Goal: Task Accomplishment & Management: Use online tool/utility

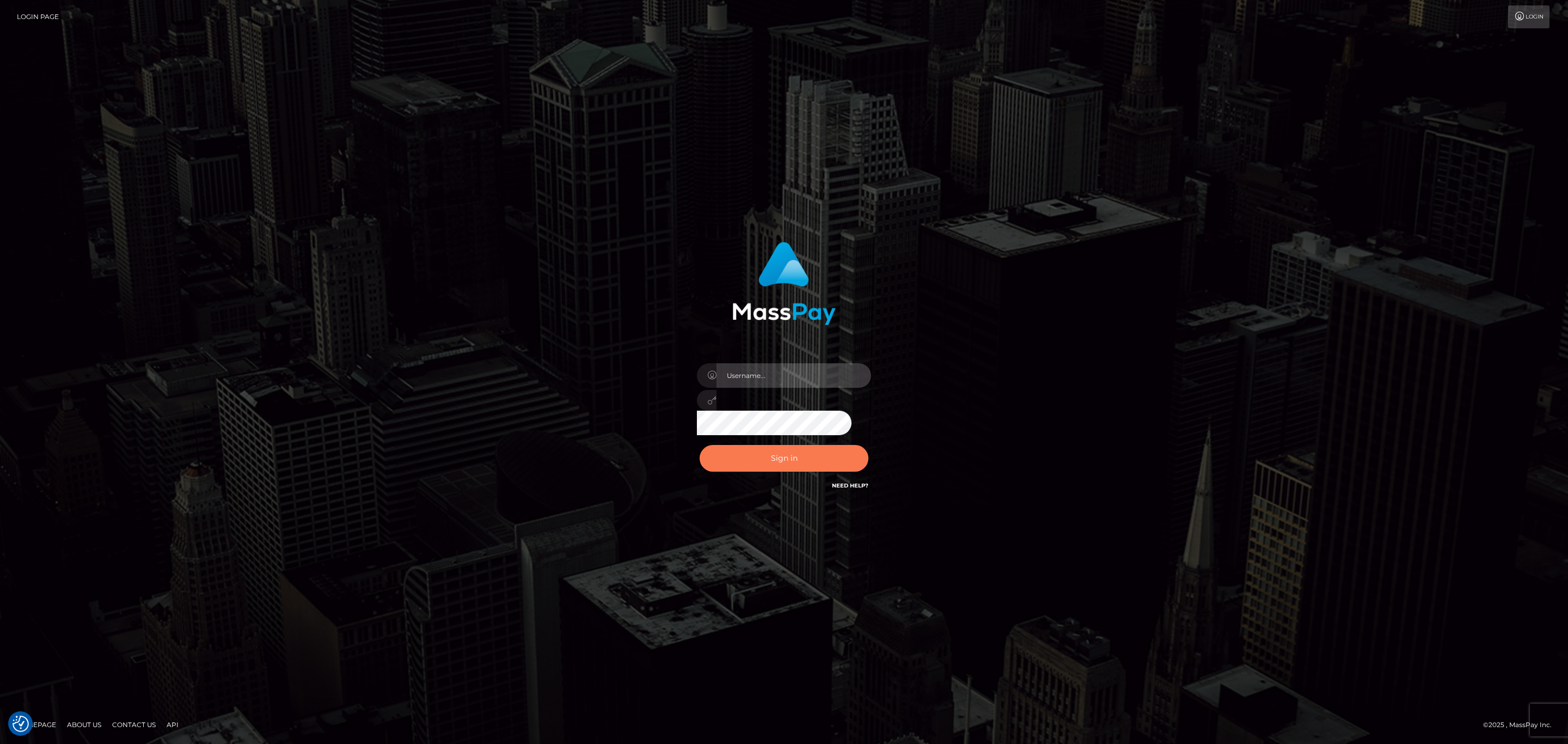
type input "SeanP.spree"
click at [784, 457] on button "Sign in" at bounding box center [784, 457] width 169 height 27
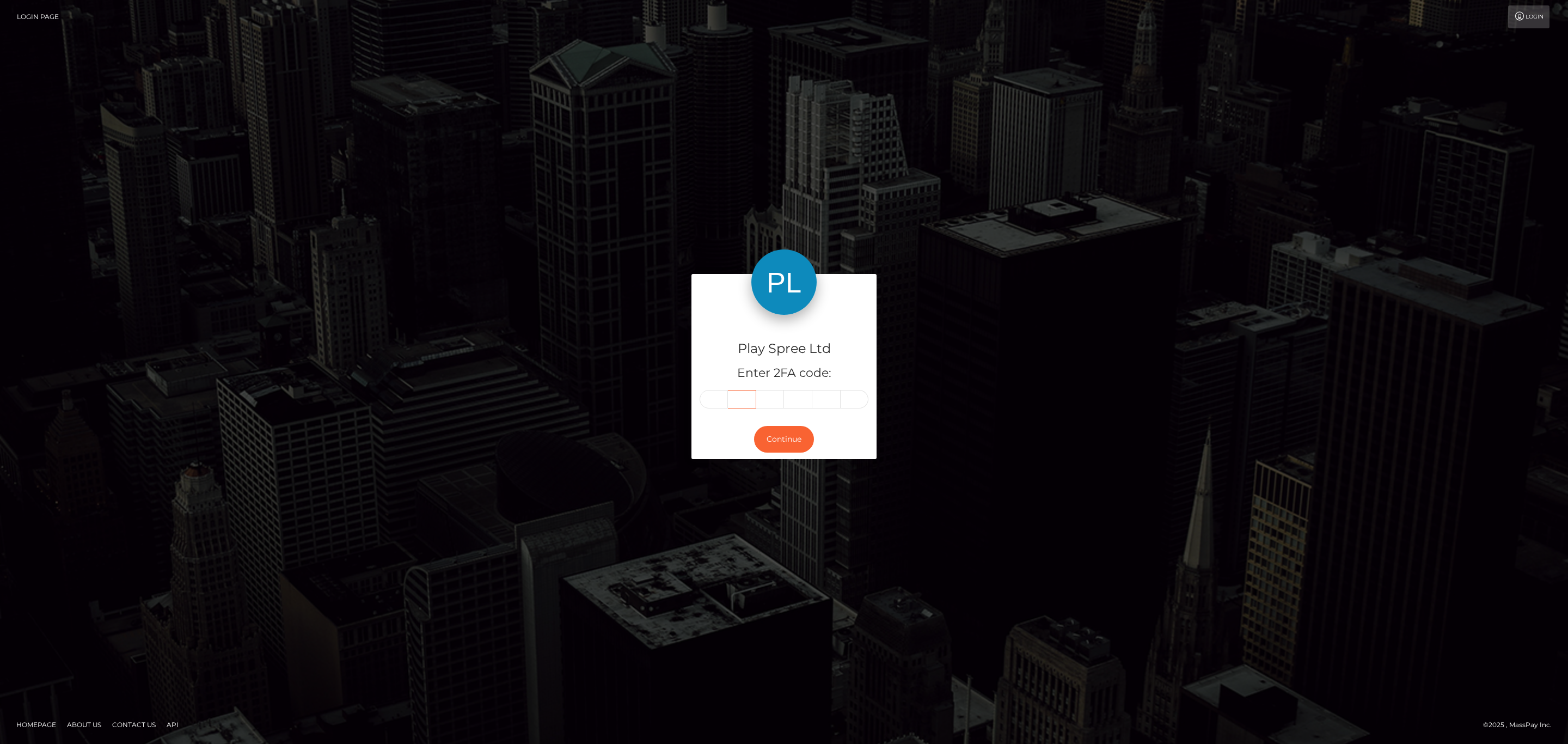
drag, startPoint x: 732, startPoint y: 390, endPoint x: 714, endPoint y: 392, distance: 18.1
click at [729, 391] on input "text" at bounding box center [741, 399] width 28 height 18
paste input "4"
type input "4"
type input "8"
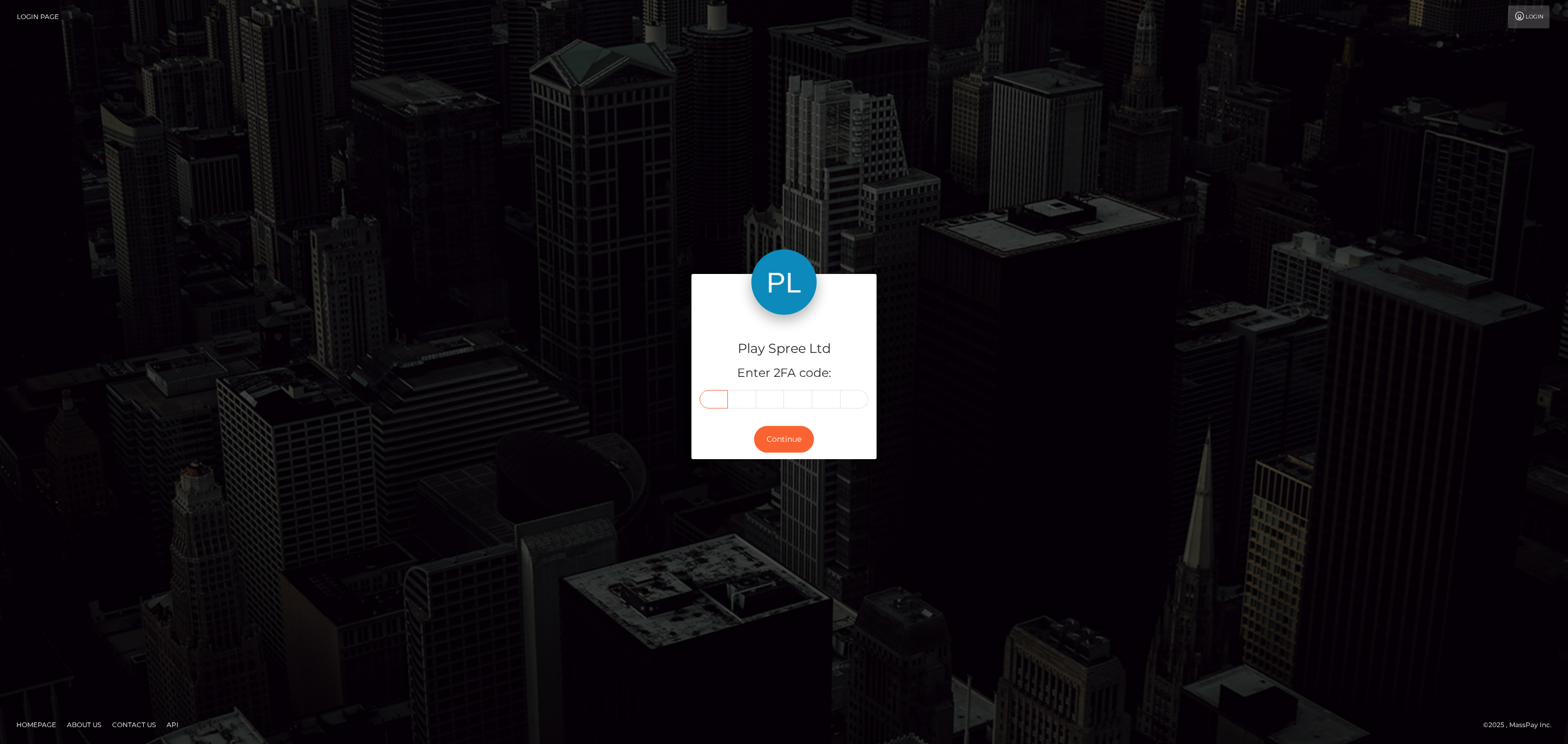
type input "2"
type input "7"
type input "4"
type input "6"
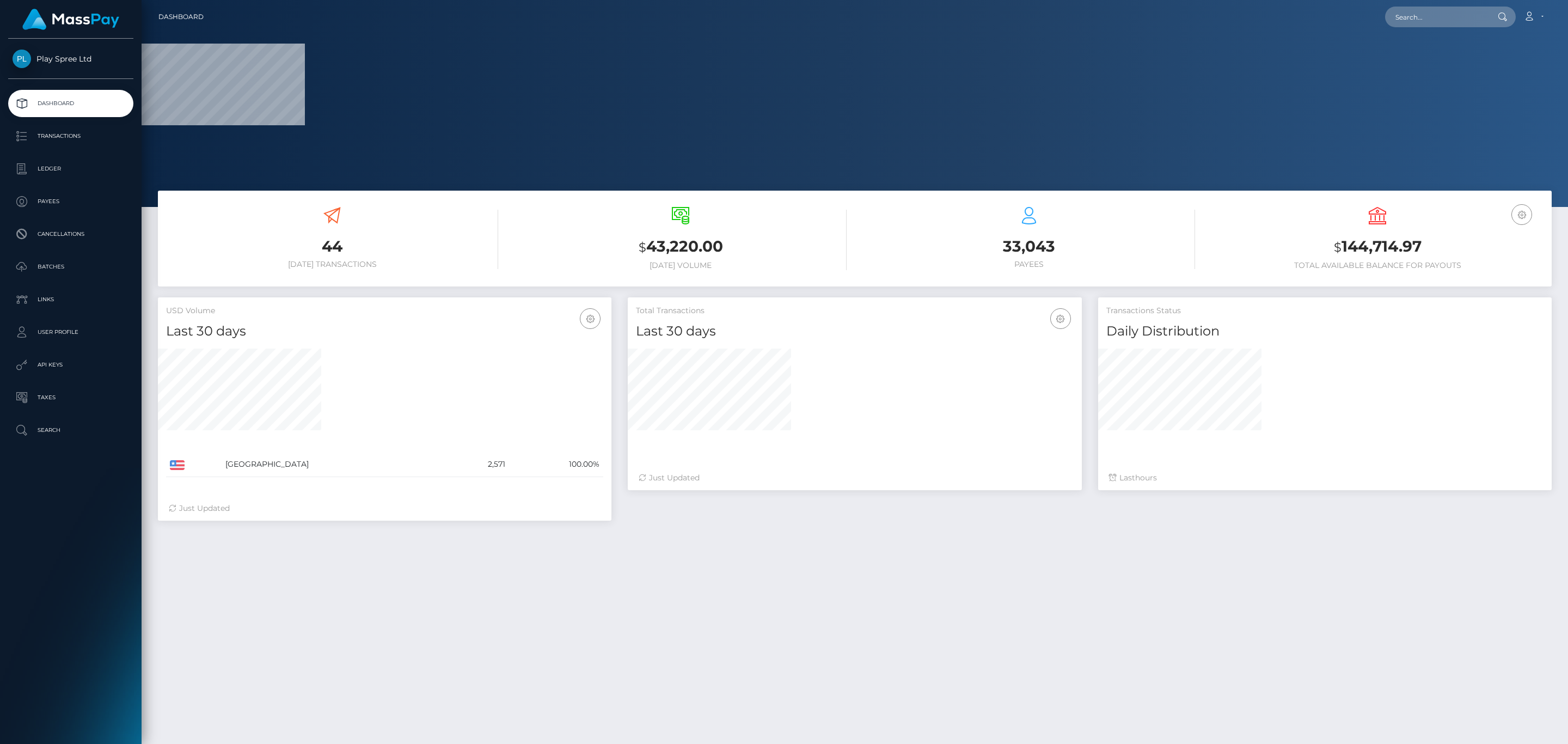
click at [1411, 242] on h3 "$ 144,714.97" at bounding box center [1378, 247] width 333 height 22
copy h3 "144,714.97"
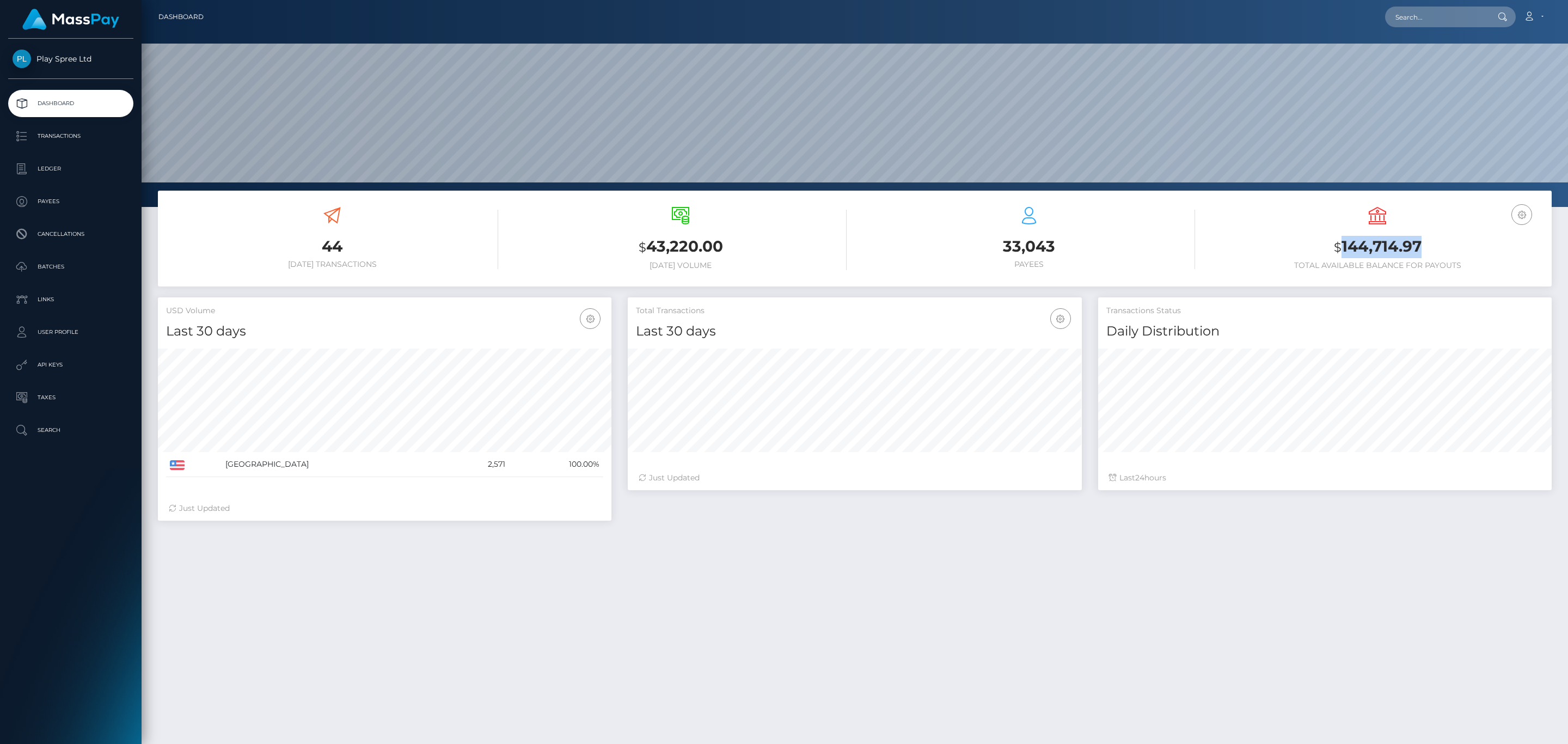
scroll to position [193, 453]
click at [1537, 16] on link "Account" at bounding box center [1533, 17] width 32 height 23
click at [1488, 81] on div "Edit Profile Logout" at bounding box center [1507, 57] width 87 height 54
click at [1524, 13] on icon at bounding box center [1529, 16] width 11 height 8
click at [1485, 67] on link "Logout" at bounding box center [1507, 70] width 87 height 20
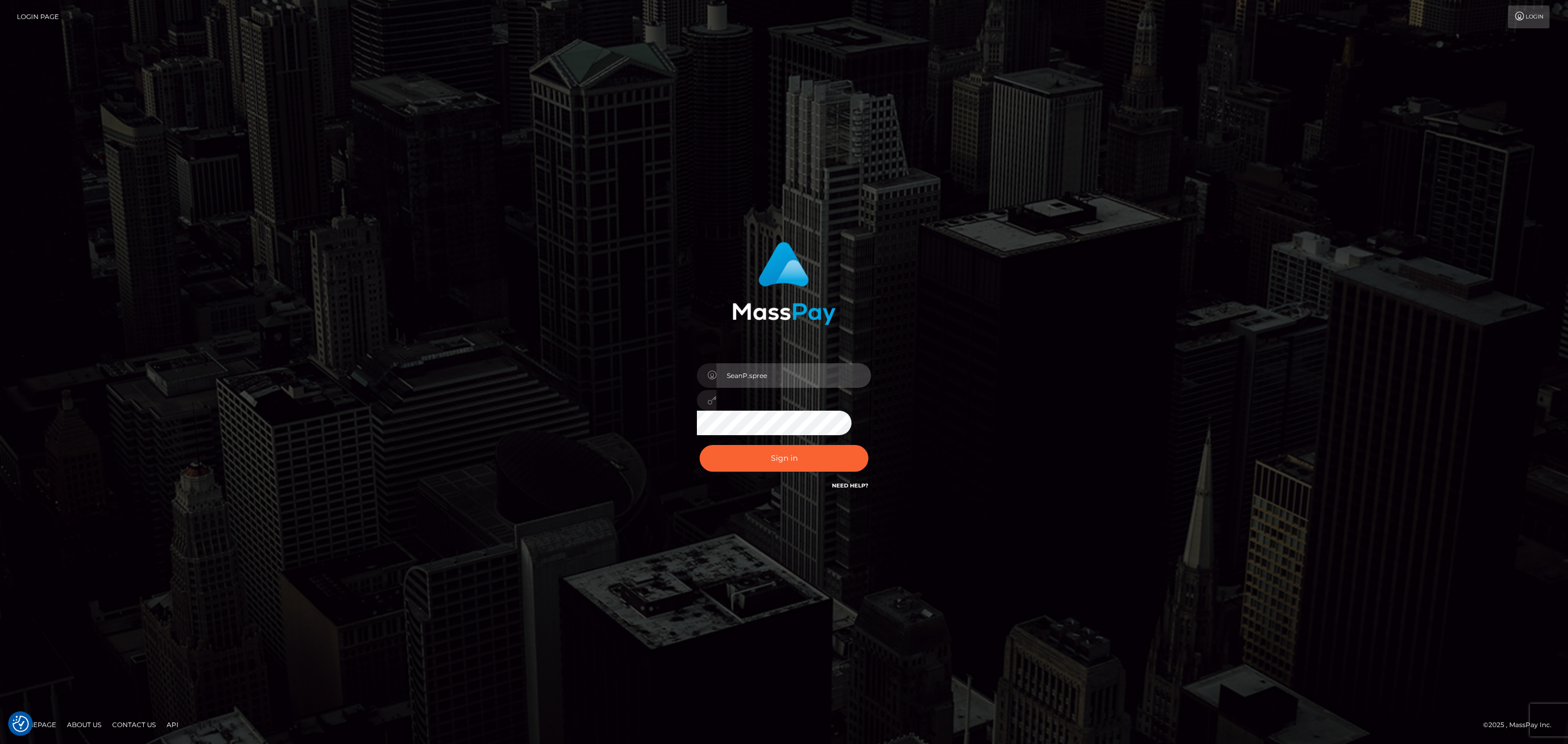
click at [798, 375] on input "SeanP.spree" at bounding box center [794, 375] width 154 height 25
type input "Sean.silversocial1"
click at [804, 448] on button "Sign in" at bounding box center [784, 457] width 169 height 27
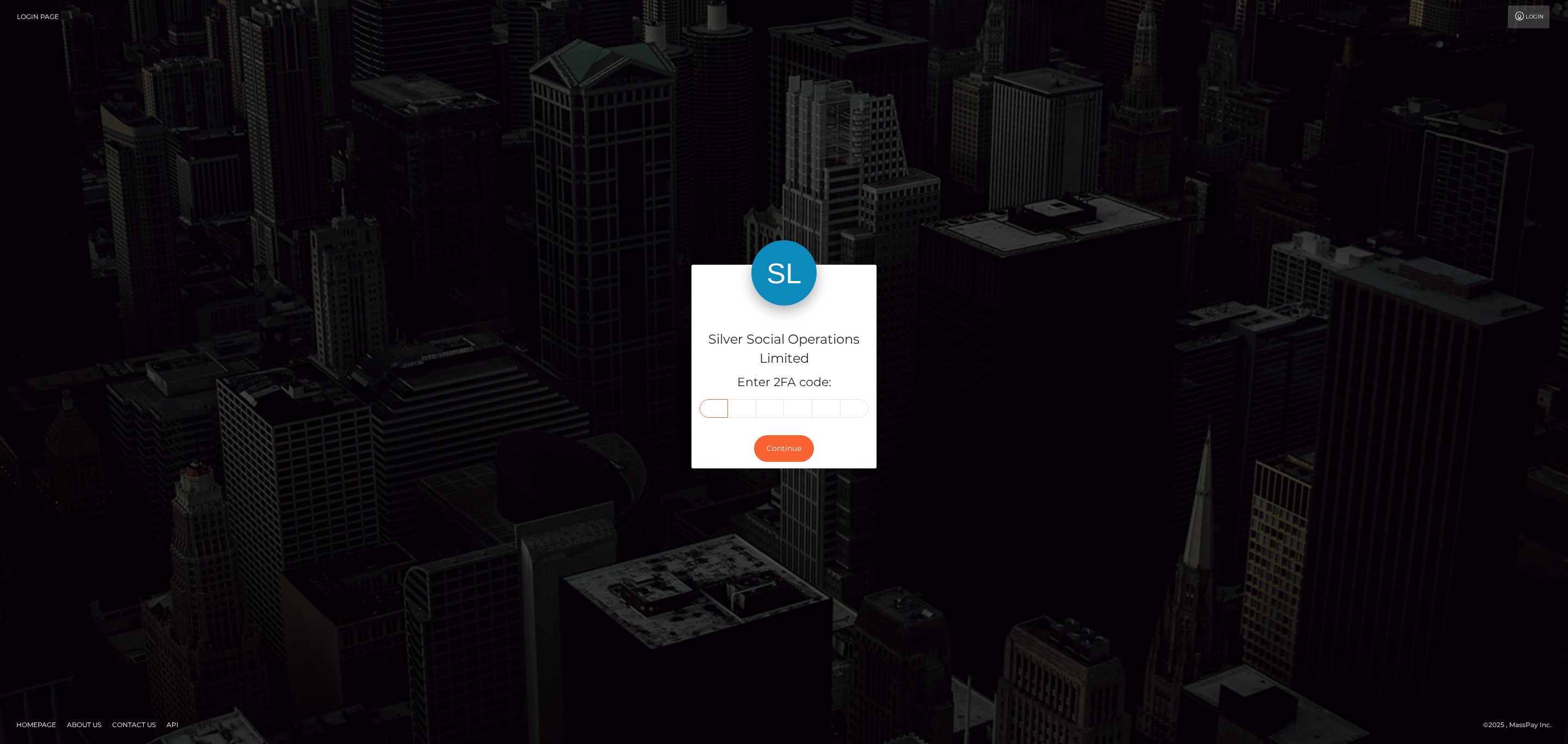
click at [717, 407] on input "text" at bounding box center [714, 408] width 28 height 18
paste input "0"
type input "0"
type input "7"
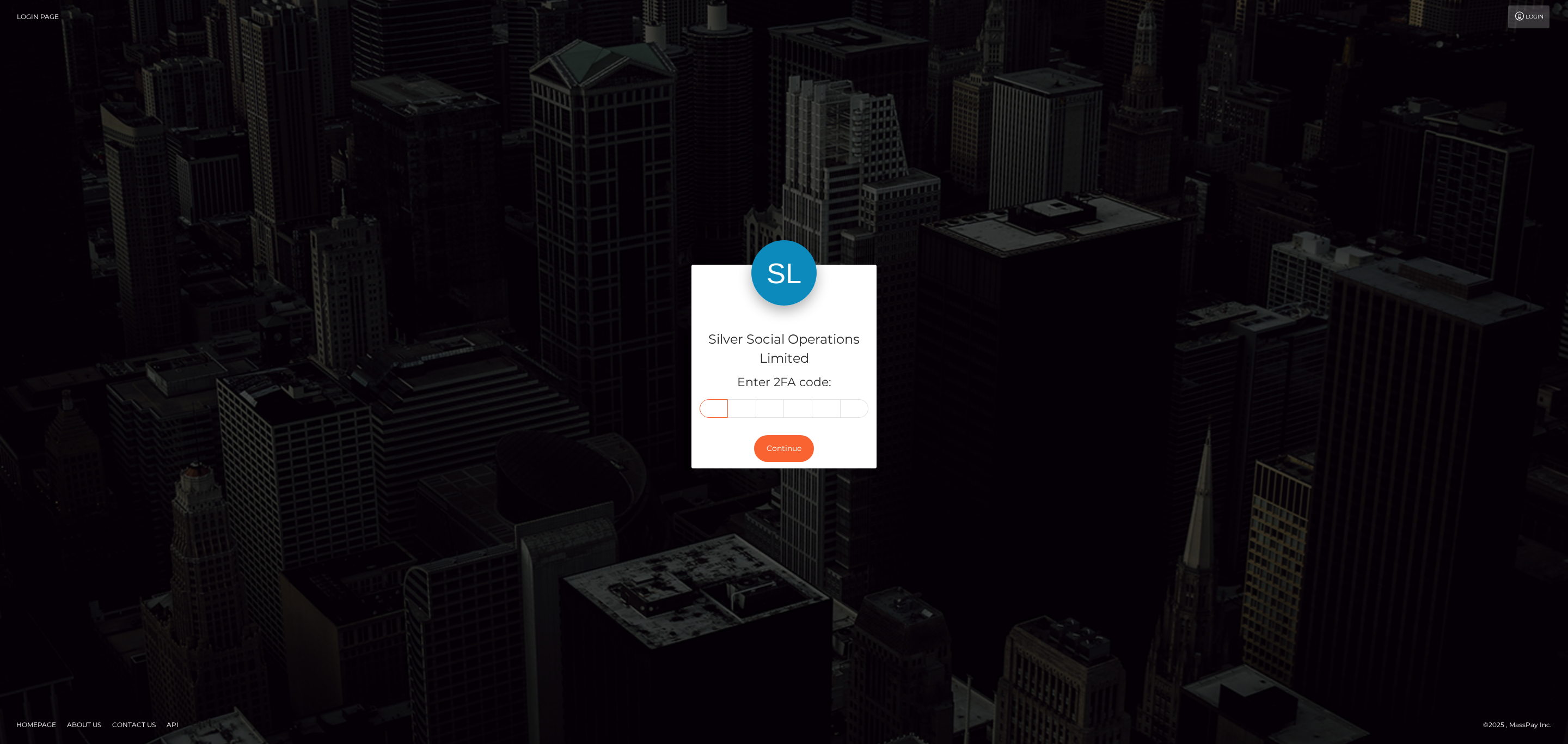
type input "5"
type input "1"
type input "3"
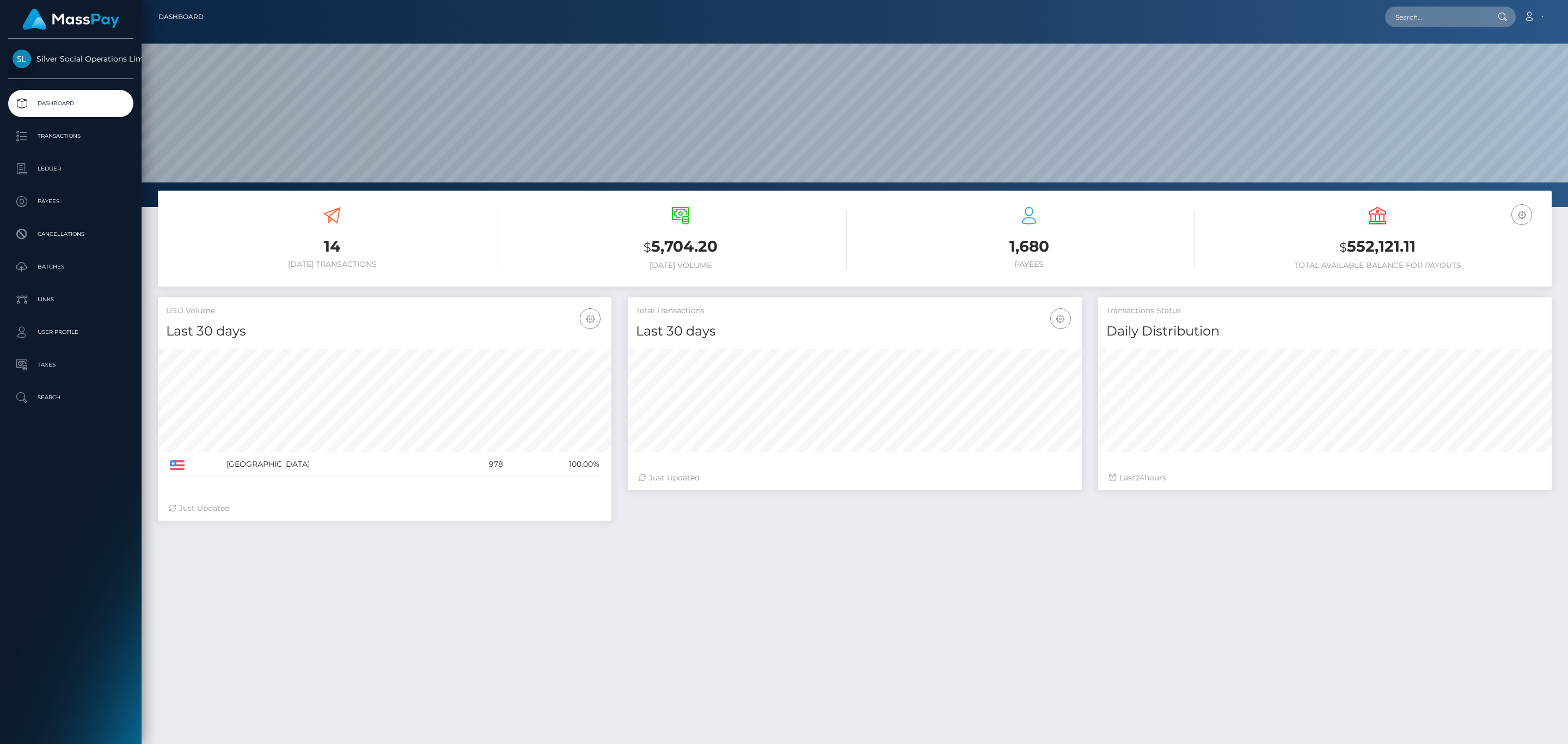
scroll to position [193, 453]
click at [1388, 224] on div "USD Balance $ 552,121.11 Total Available Balance for Payouts" at bounding box center [1378, 238] width 333 height 63
click at [1382, 242] on h3 "$ 552,121.11" at bounding box center [1378, 247] width 333 height 22
copy h3 "552,121.11"
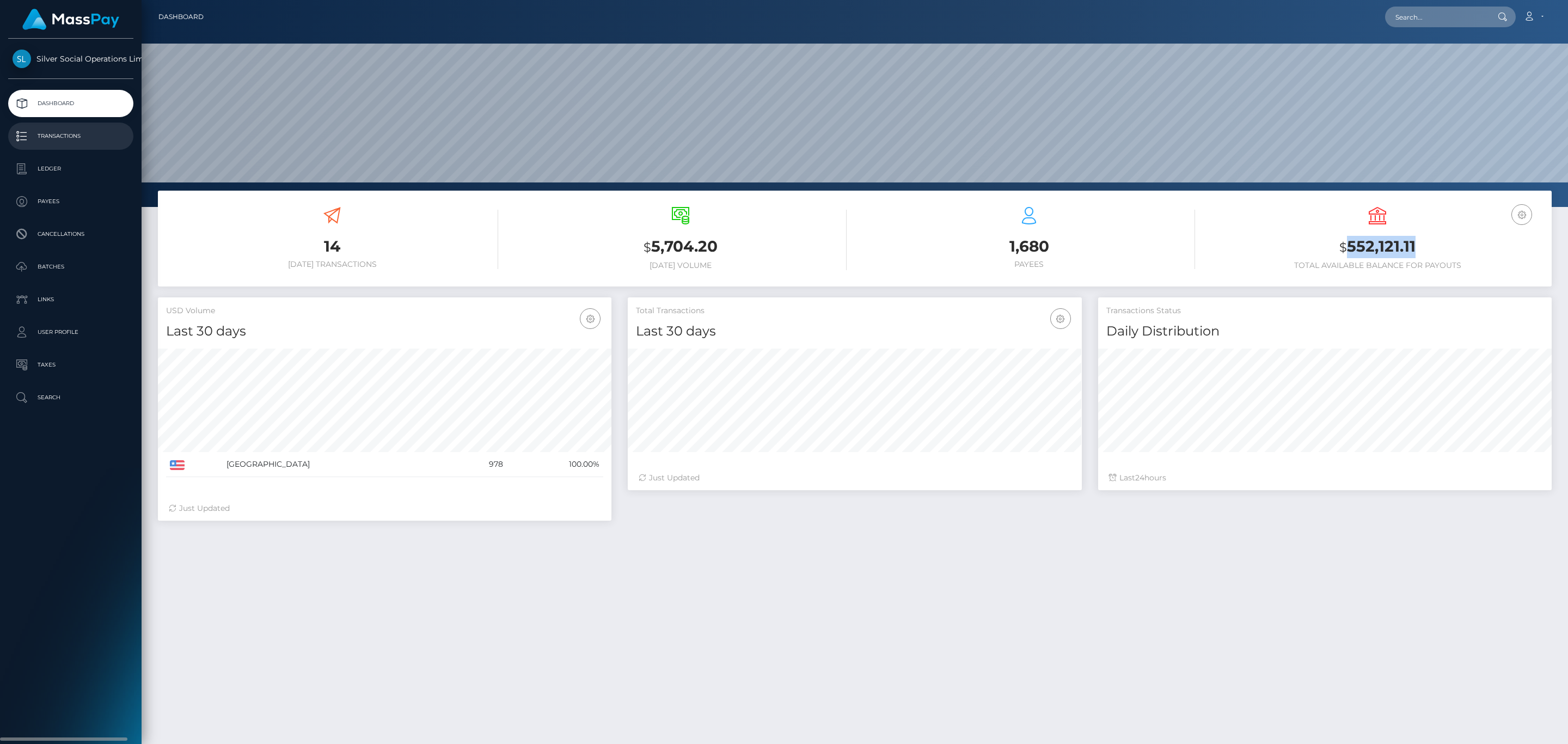
click at [57, 137] on p "Transactions" at bounding box center [71, 136] width 117 height 17
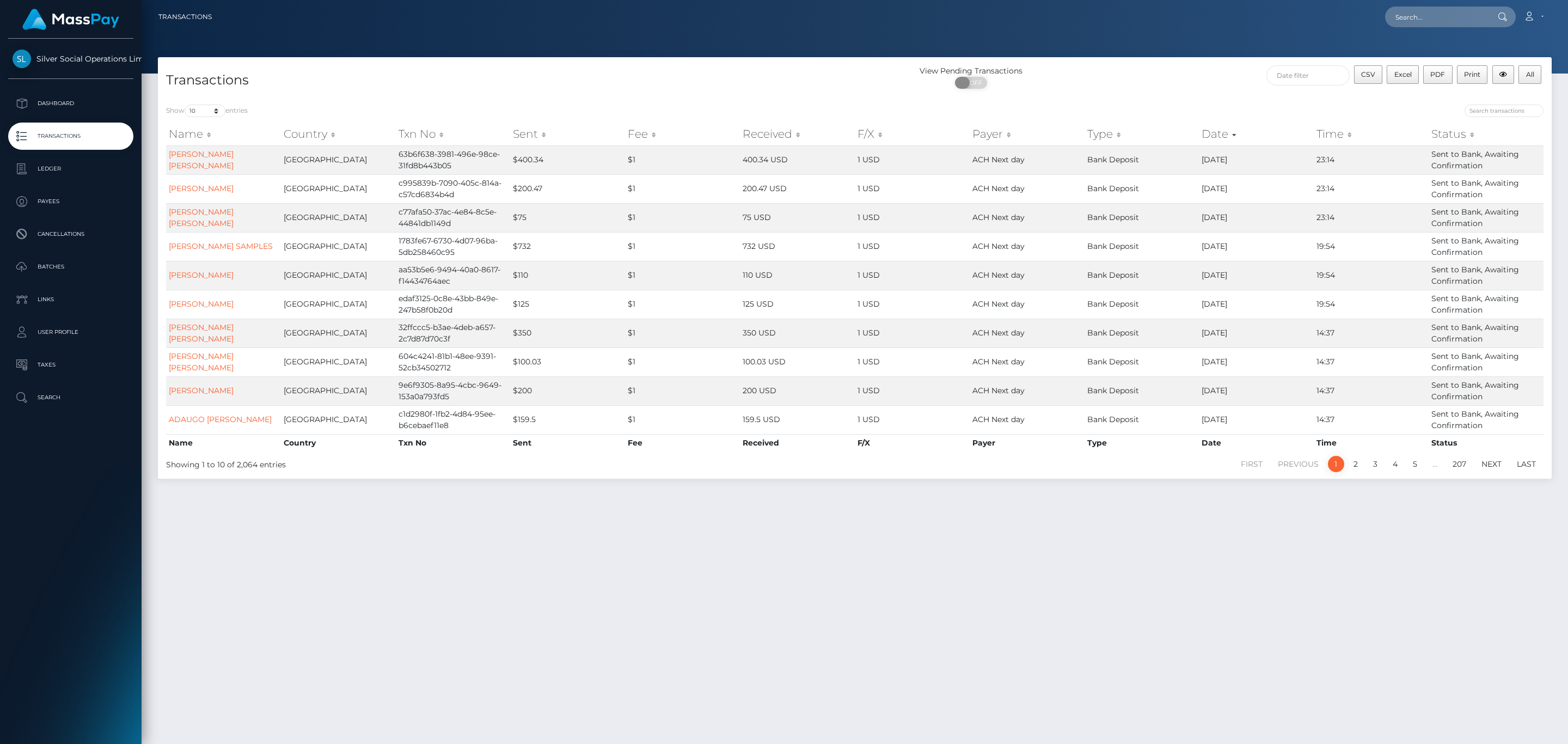
click at [982, 82] on span "OFF" at bounding box center [975, 83] width 28 height 12
checkbox input "true"
click at [1276, 74] on input "text" at bounding box center [1308, 75] width 84 height 20
click at [1491, 96] on th "Aug 2025" at bounding box center [1461, 103] width 87 height 15
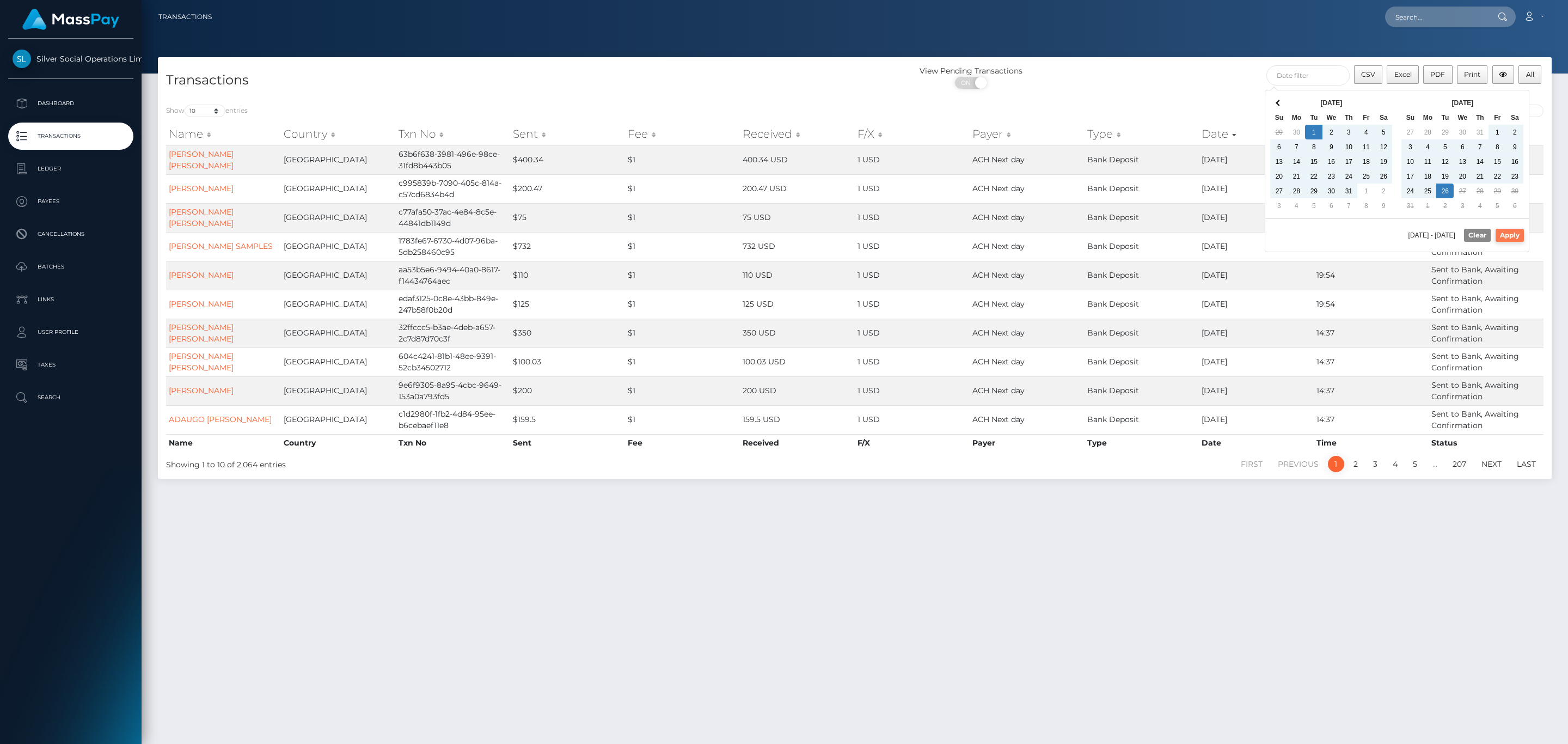
click at [1514, 240] on button "Apply" at bounding box center [1509, 235] width 28 height 13
type input "07/01/2025 - 08/26/2025"
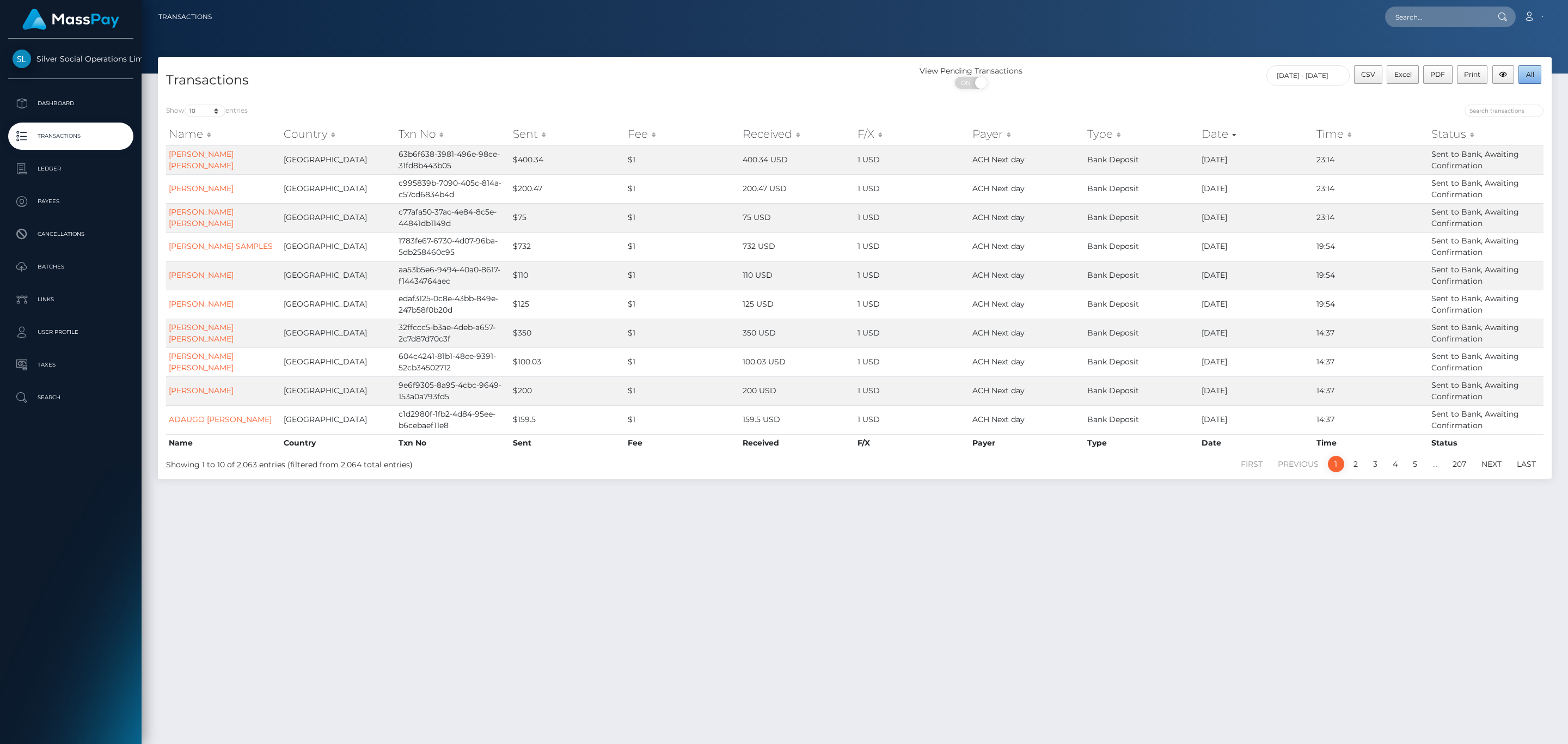
click at [1536, 75] on button "All" at bounding box center [1529, 74] width 23 height 18
click at [1529, 18] on icon at bounding box center [1529, 16] width 11 height 8
click at [1513, 74] on link "Logout" at bounding box center [1507, 70] width 87 height 20
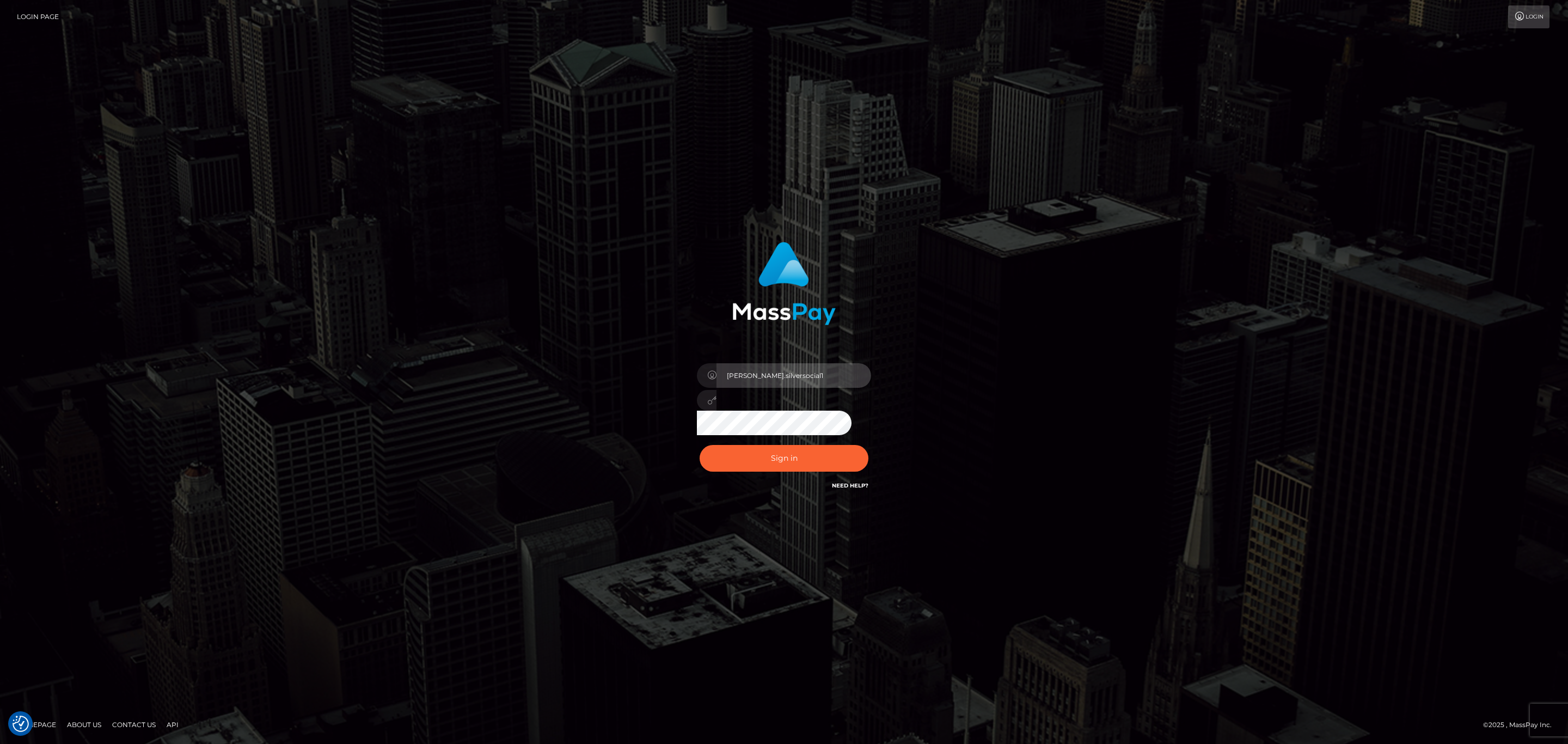
click at [815, 368] on input "Sean.silversocial1" at bounding box center [794, 375] width 154 height 25
type input "sean.ace"
click at [845, 486] on link "Need Help?" at bounding box center [851, 486] width 37 height 7
click at [841, 450] on button "Sign in" at bounding box center [784, 457] width 169 height 27
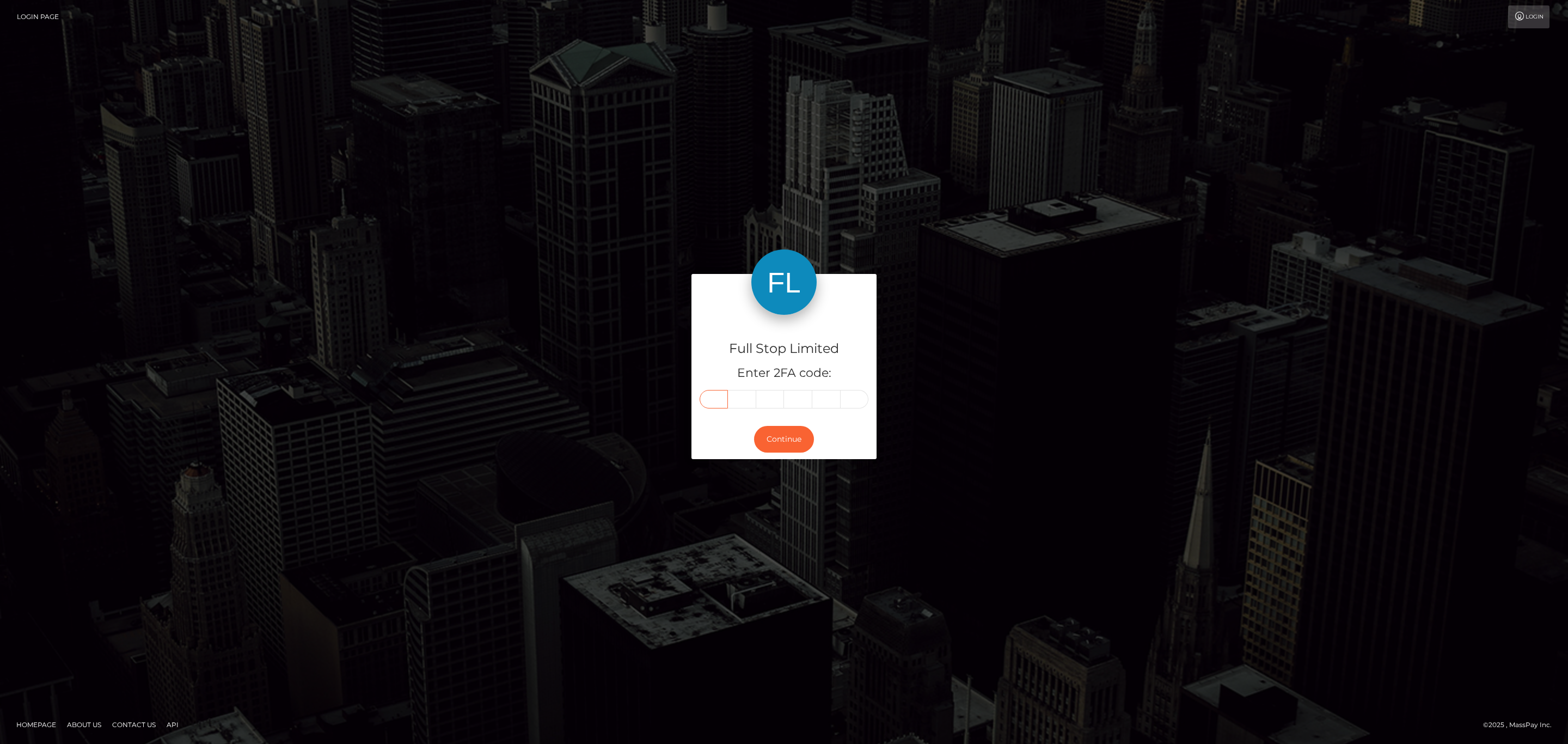
click at [706, 404] on input "text" at bounding box center [714, 399] width 28 height 18
paste input "1"
type input "1"
type input "9"
type input "2"
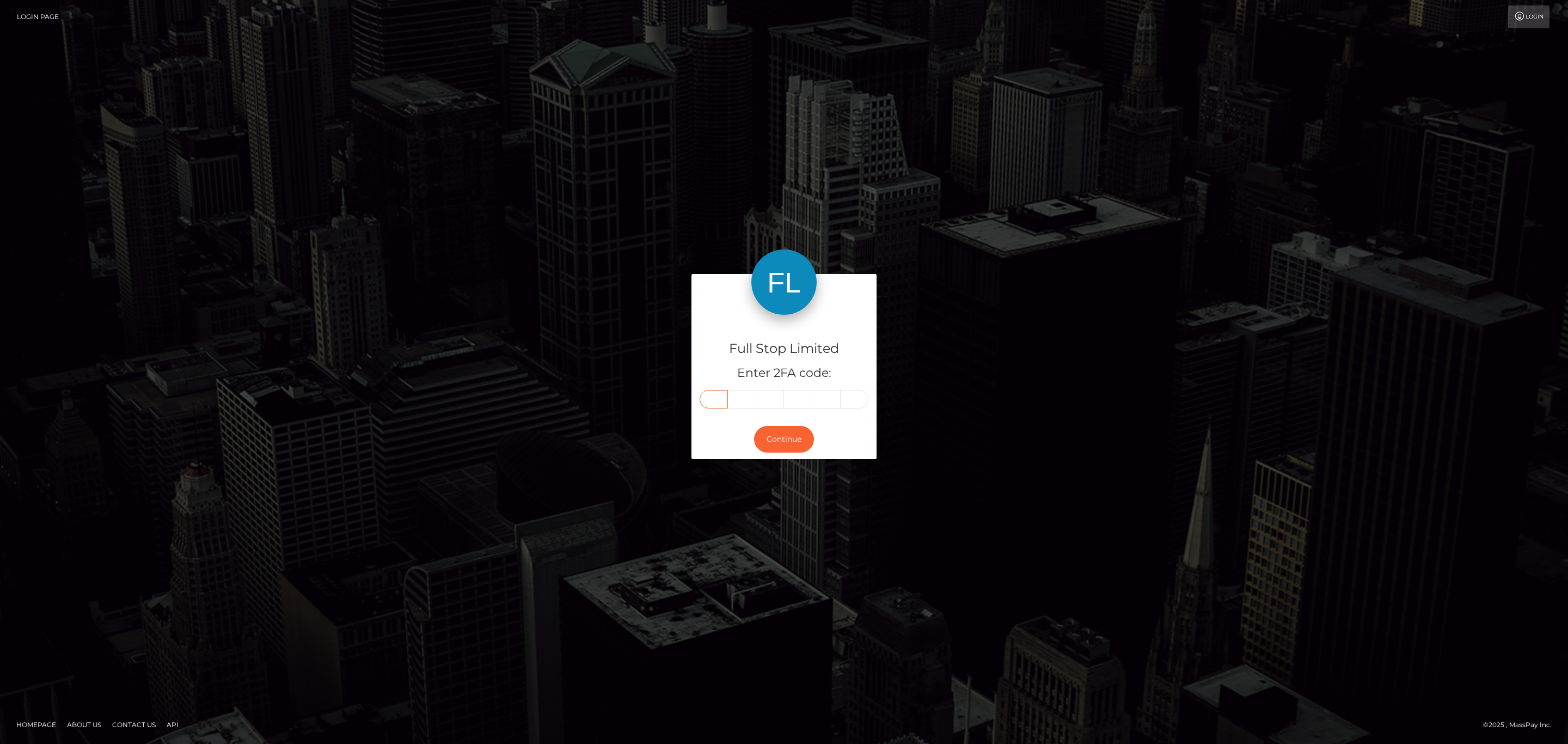
type input "4"
type input "2"
type input "1"
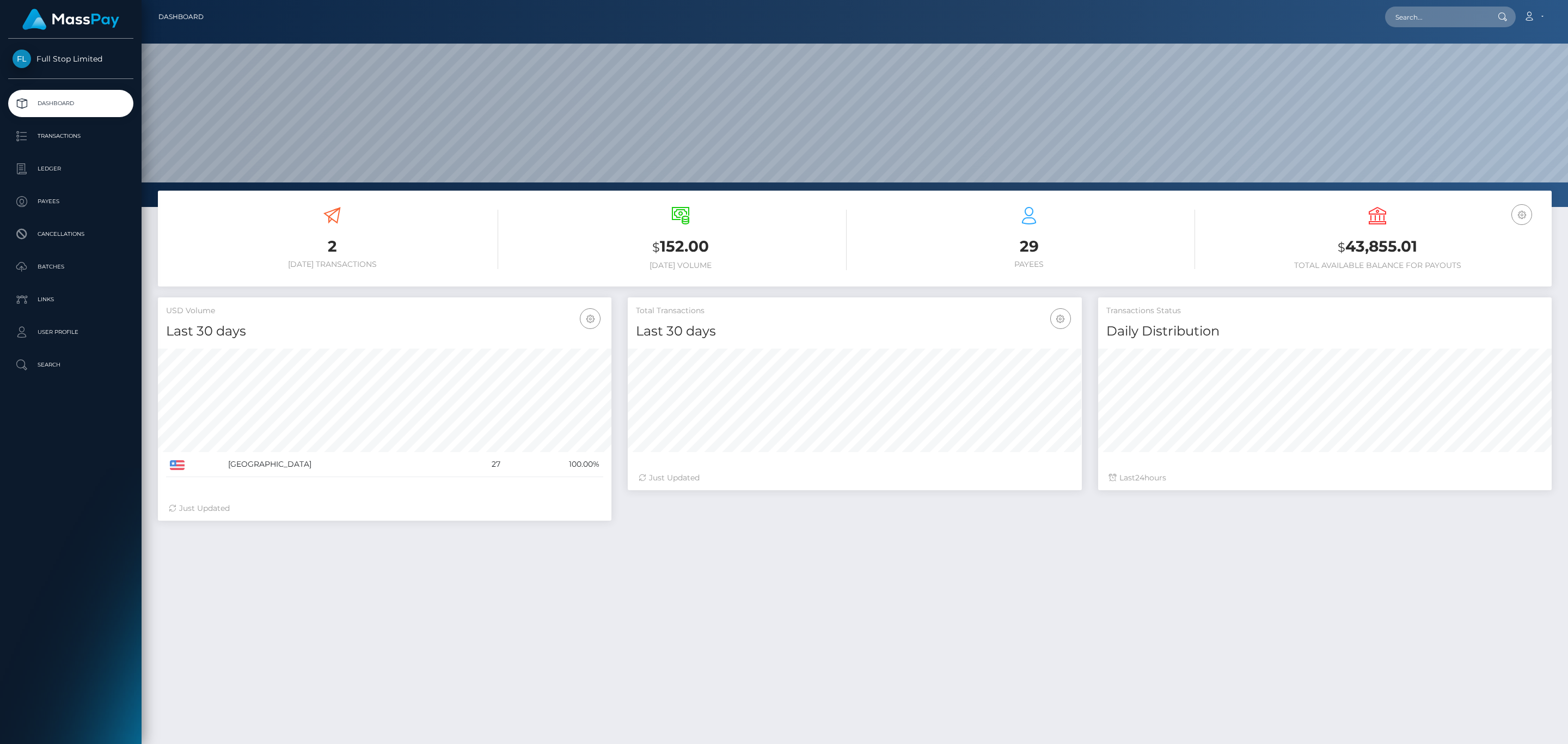
scroll to position [193, 453]
click at [1393, 257] on h3 "$ 43,855.01" at bounding box center [1378, 247] width 333 height 22
copy h3 "43,855.01"
click at [1531, 20] on icon at bounding box center [1529, 16] width 11 height 8
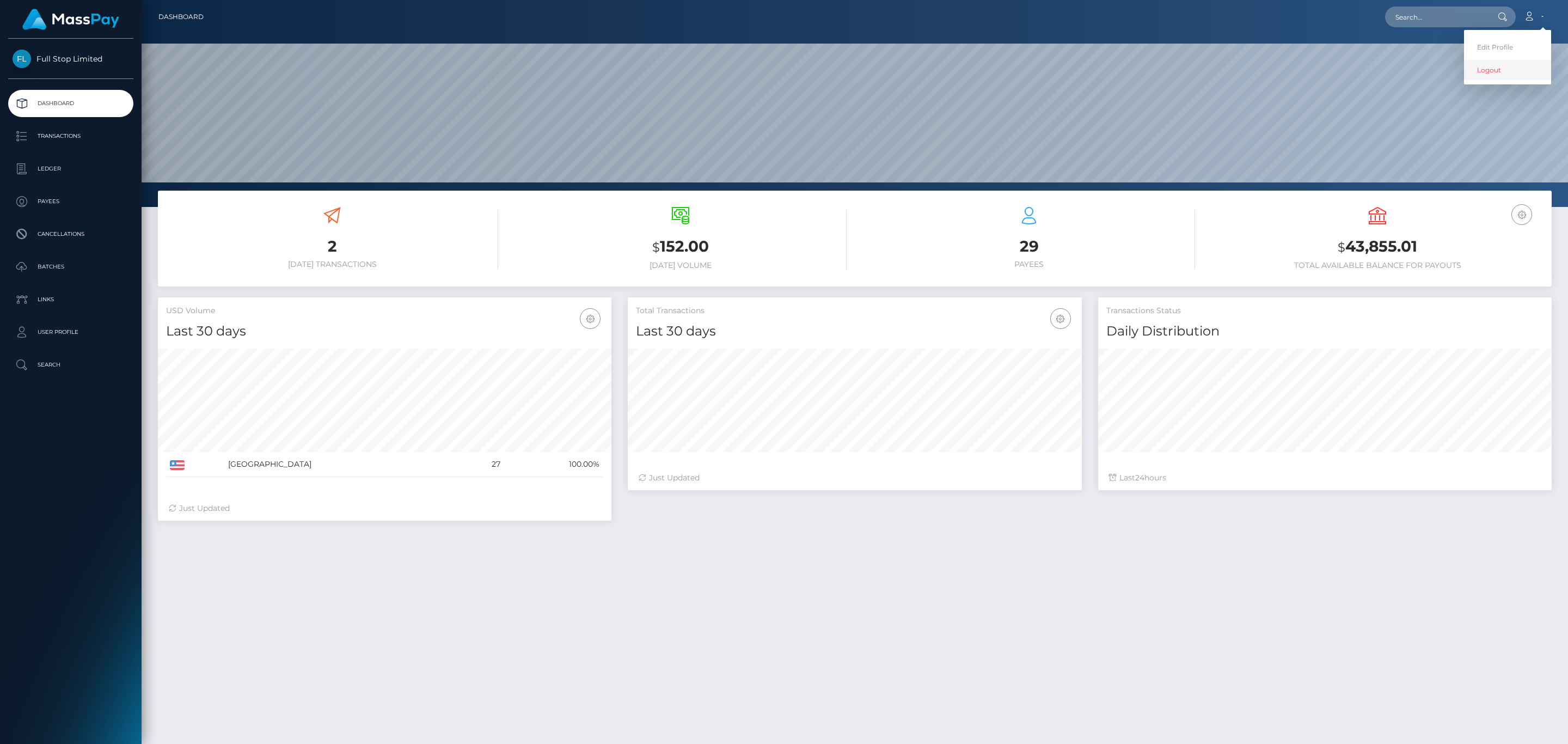
click at [1495, 70] on link "Logout" at bounding box center [1507, 70] width 87 height 20
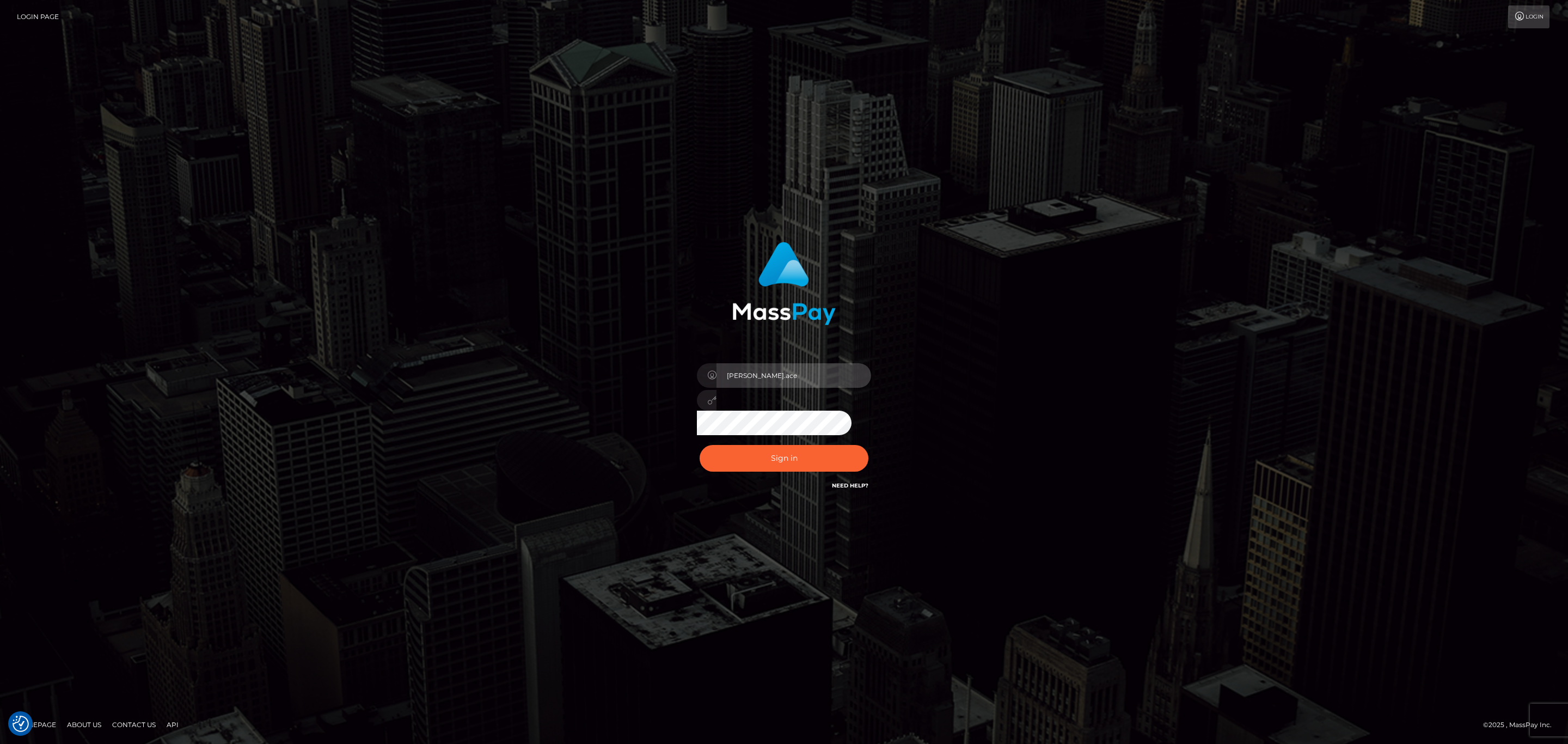
click at [793, 379] on input "sean.ace" at bounding box center [794, 375] width 154 height 25
type input "sean.megabonanza"
click at [780, 459] on button "Sign in" at bounding box center [784, 457] width 169 height 27
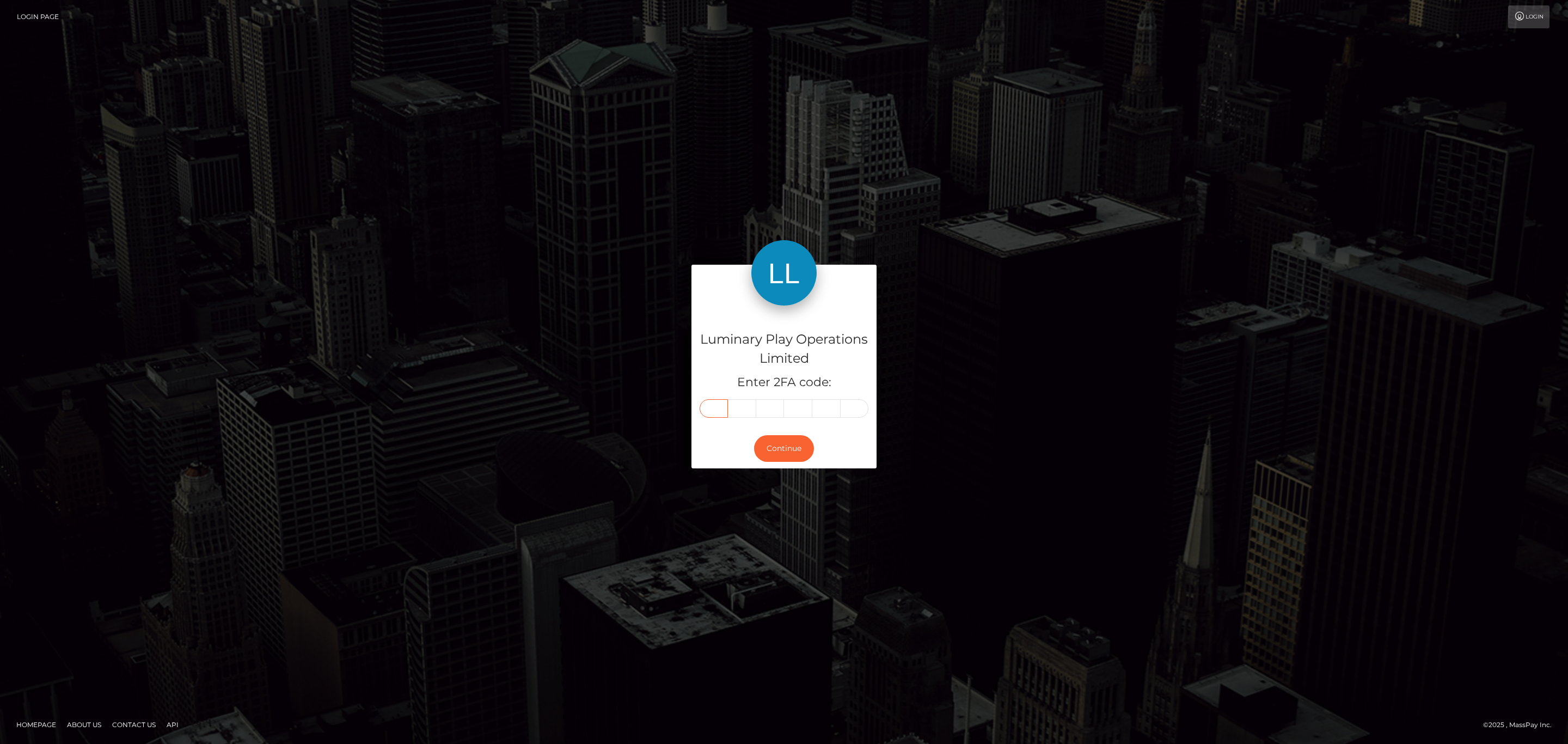
click at [700, 407] on input "text" at bounding box center [714, 408] width 28 height 18
click at [707, 409] on input "text" at bounding box center [714, 408] width 28 height 18
paste input "7"
type input "7"
type input "2"
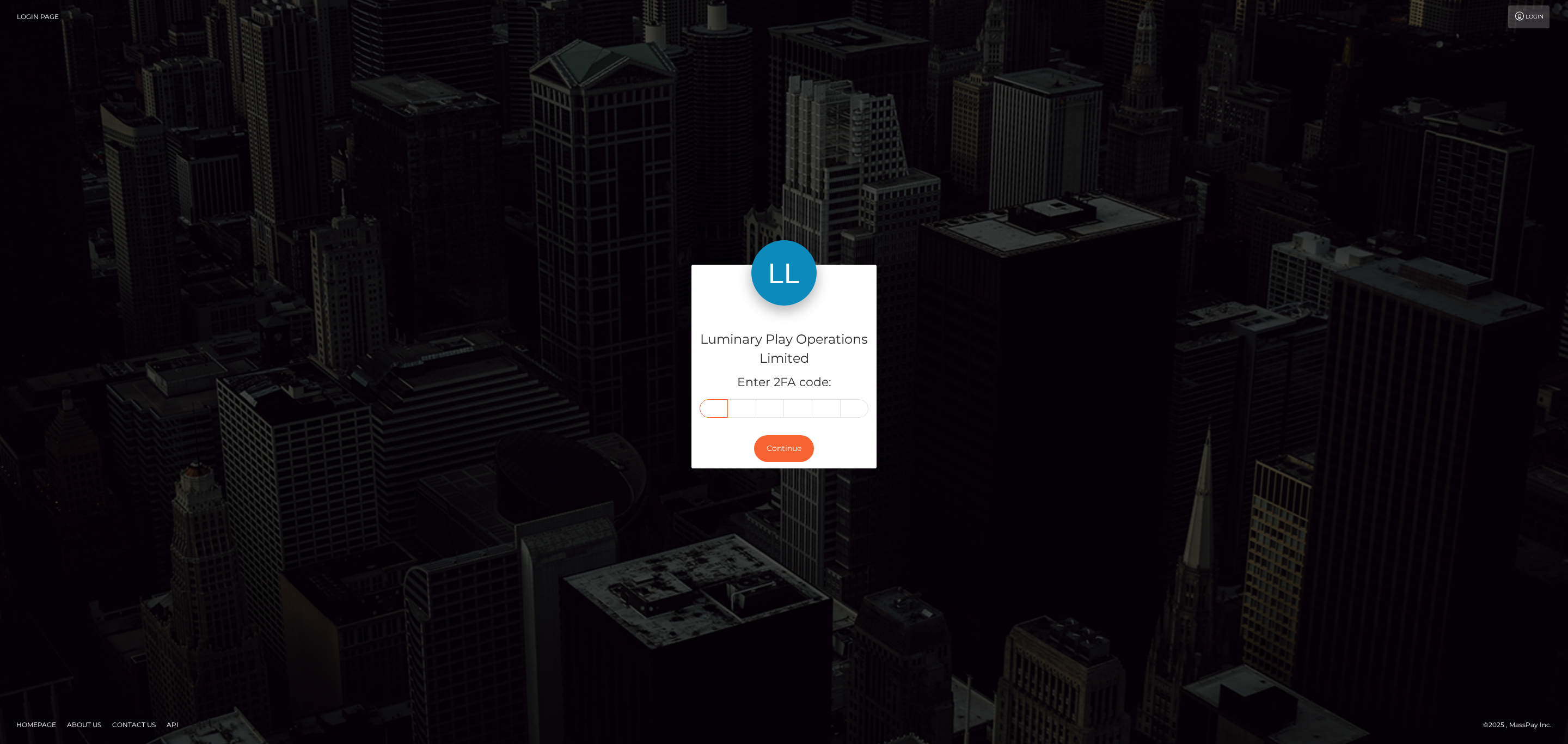
type input "5"
type input "6"
type input "8"
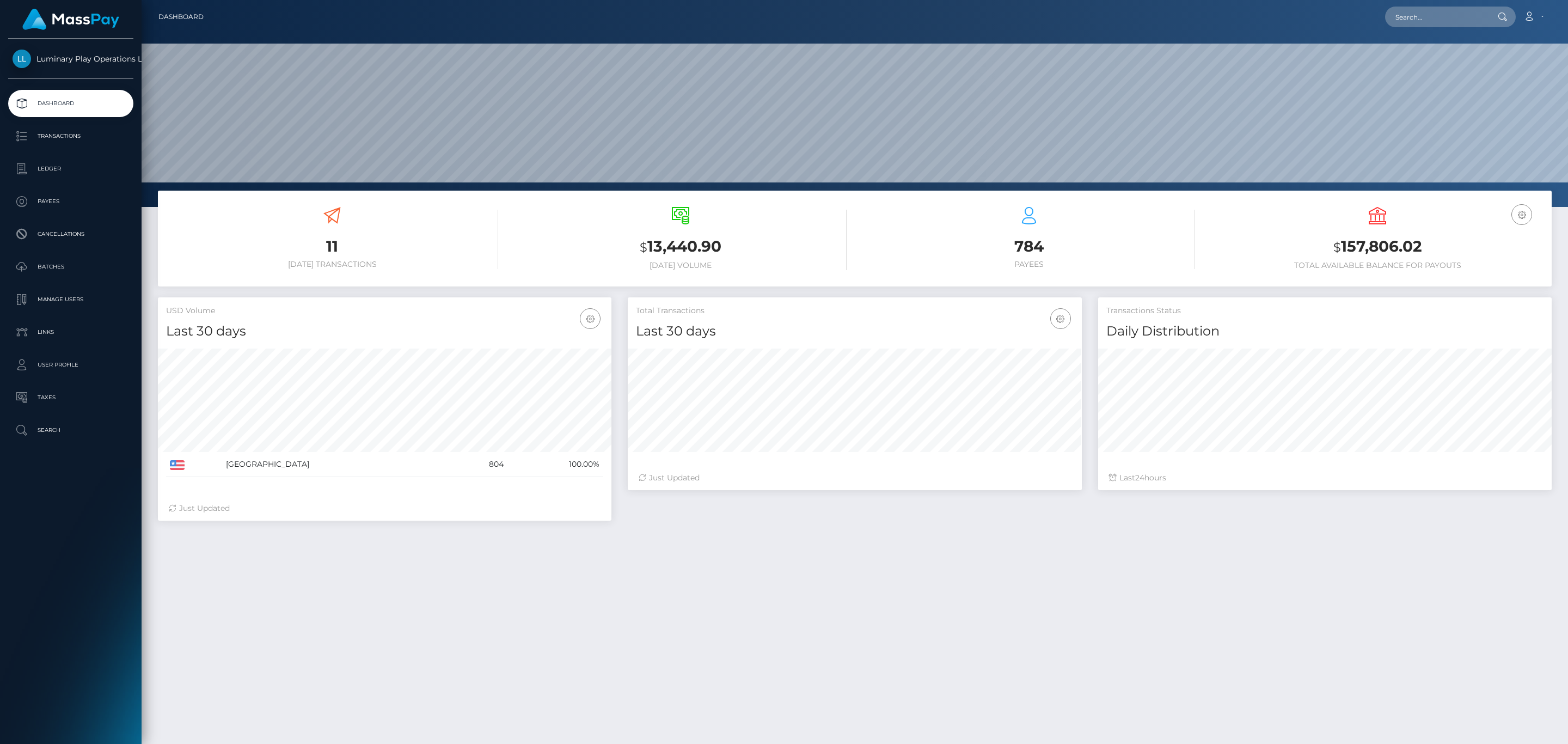
click at [1337, 233] on div "USD Balance $ 157,806.02 Total Available Balance for Payouts" at bounding box center [1378, 238] width 333 height 63
click at [1351, 239] on h3 "$ 157,806.02" at bounding box center [1378, 247] width 333 height 22
click at [1404, 251] on h3 "$ 157,806.02" at bounding box center [1378, 247] width 333 height 22
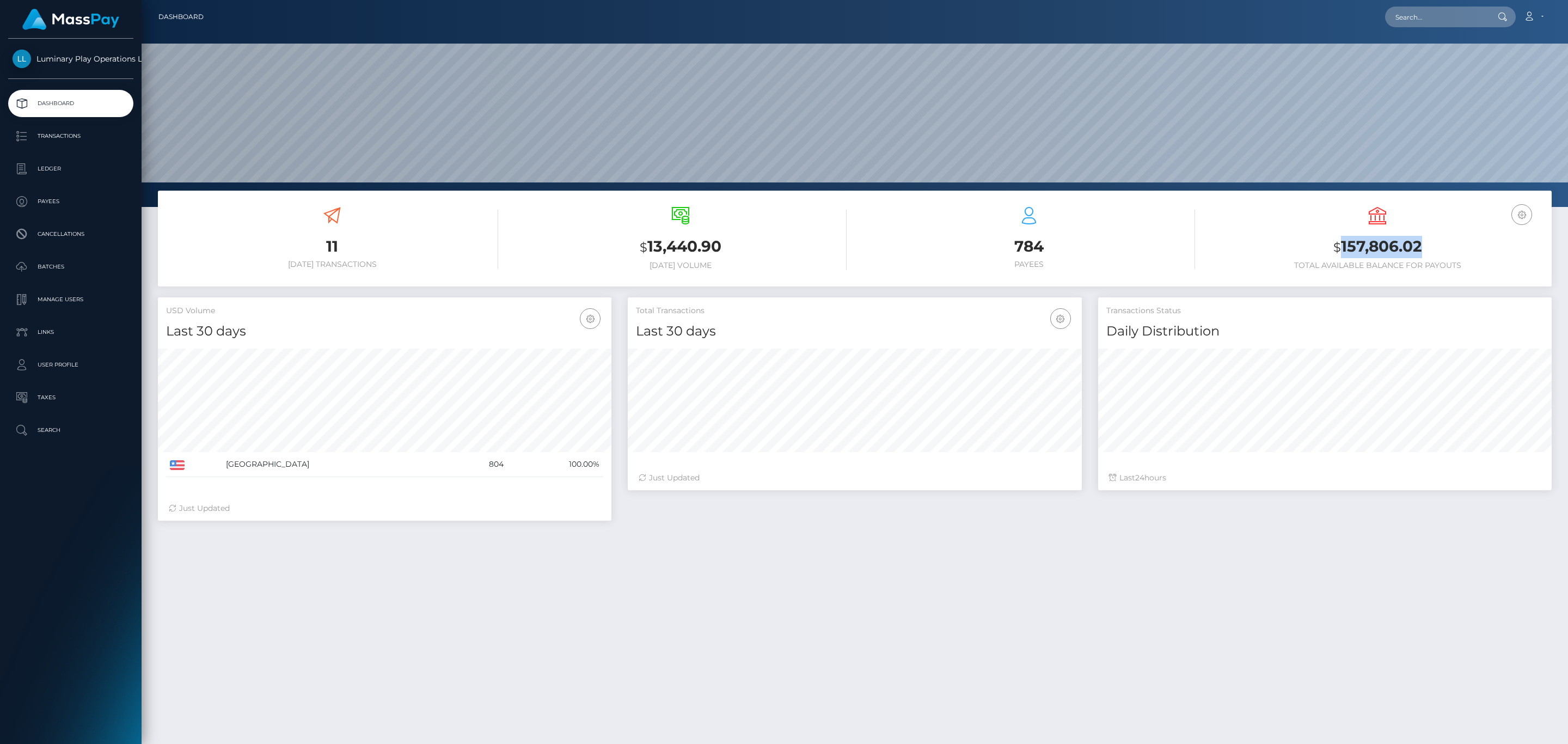
drag, startPoint x: 1404, startPoint y: 251, endPoint x: 1461, endPoint y: 340, distance: 105.7
click at [1404, 250] on h3 "$ 157,806.02" at bounding box center [1378, 247] width 333 height 22
copy h3 "157,806.02"
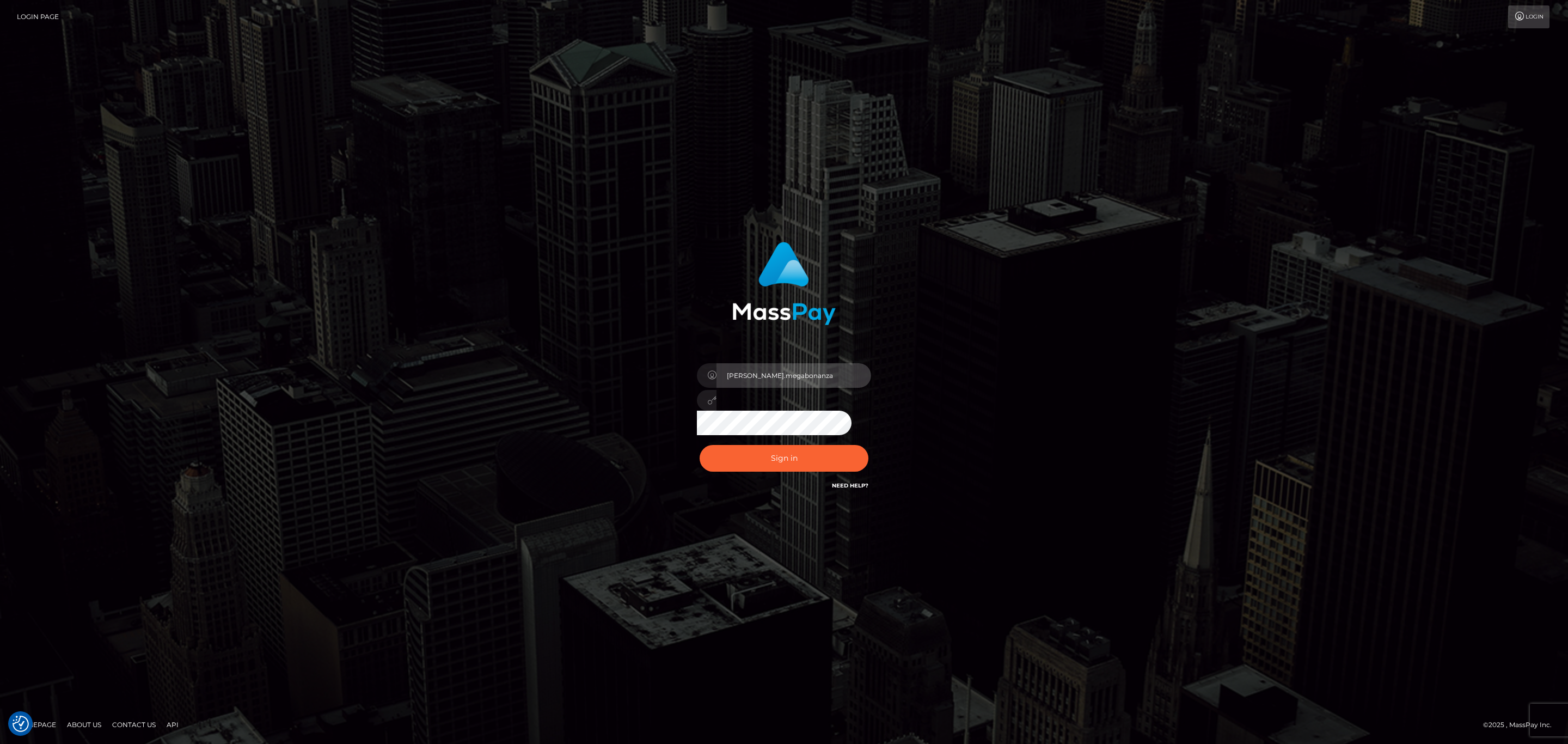
click at [812, 367] on input "sean.megabonanza" at bounding box center [794, 375] width 154 height 25
type input "Sean.silversocial1"
click at [812, 483] on div "Sign in Need Help?" at bounding box center [784, 462] width 190 height 49
click at [806, 466] on button "Sign in" at bounding box center [784, 457] width 169 height 27
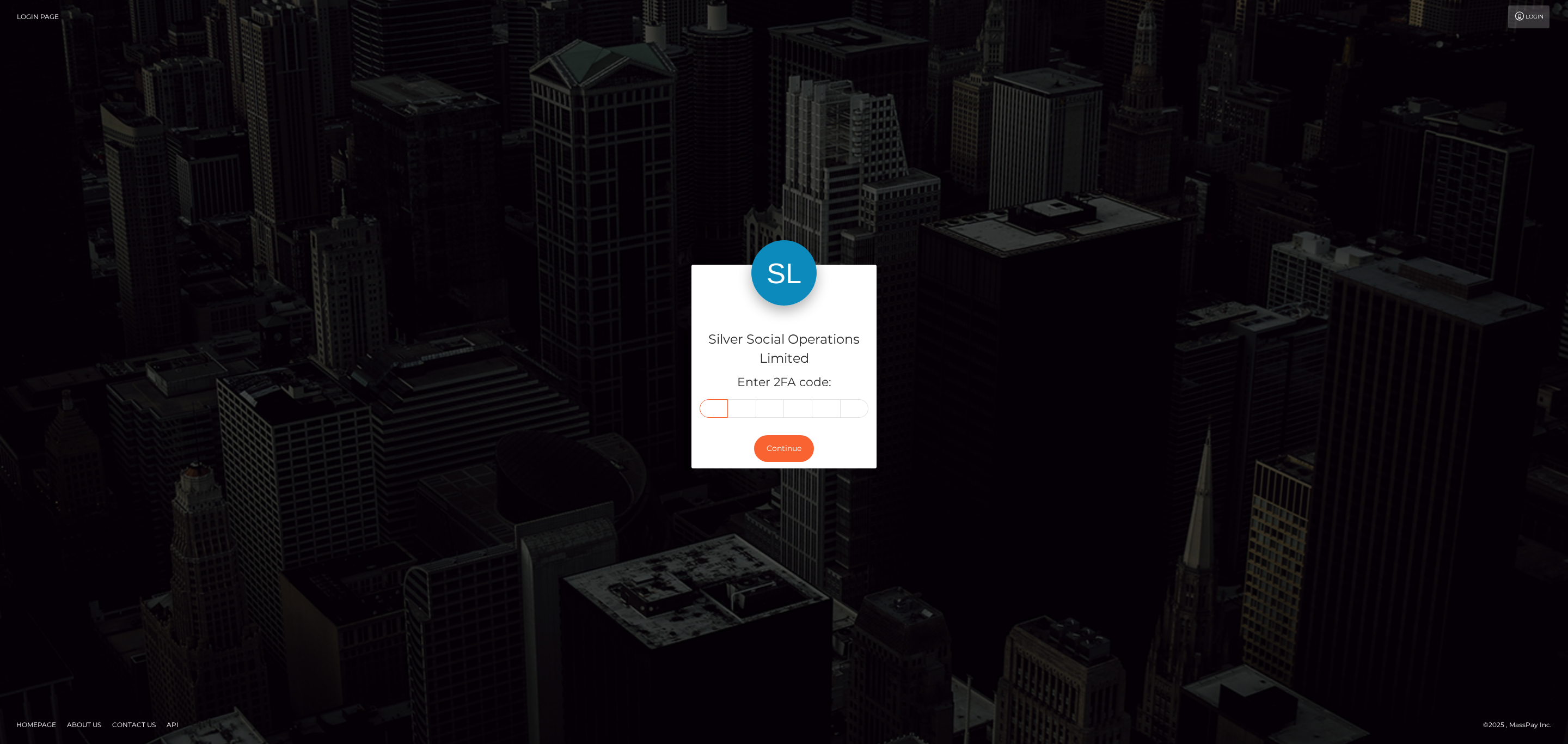
click at [706, 406] on input "text" at bounding box center [714, 408] width 28 height 18
click at [716, 407] on input "text" at bounding box center [714, 408] width 28 height 18
paste input "8"
type input "8"
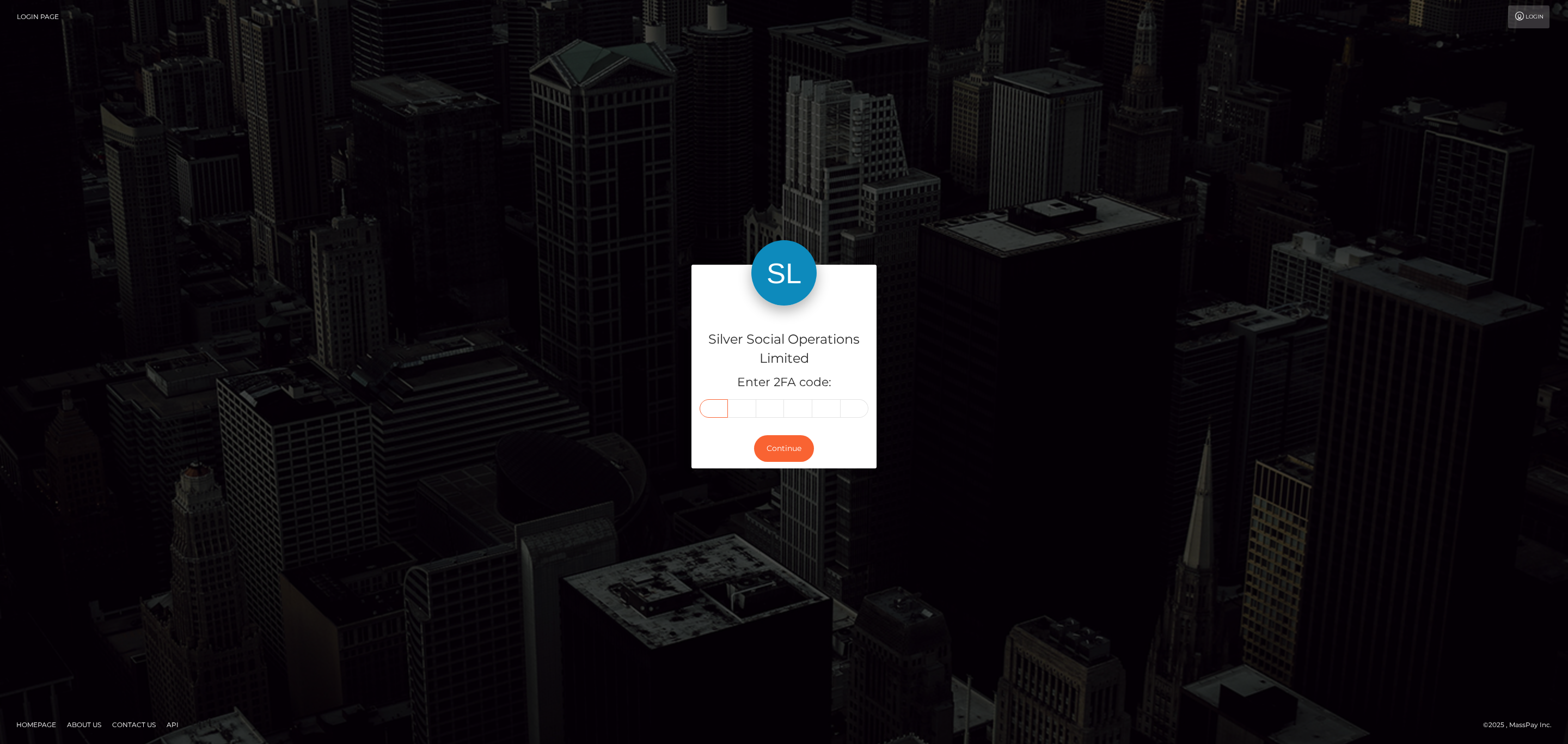
type input "9"
type input "0"
type input "7"
type input "5"
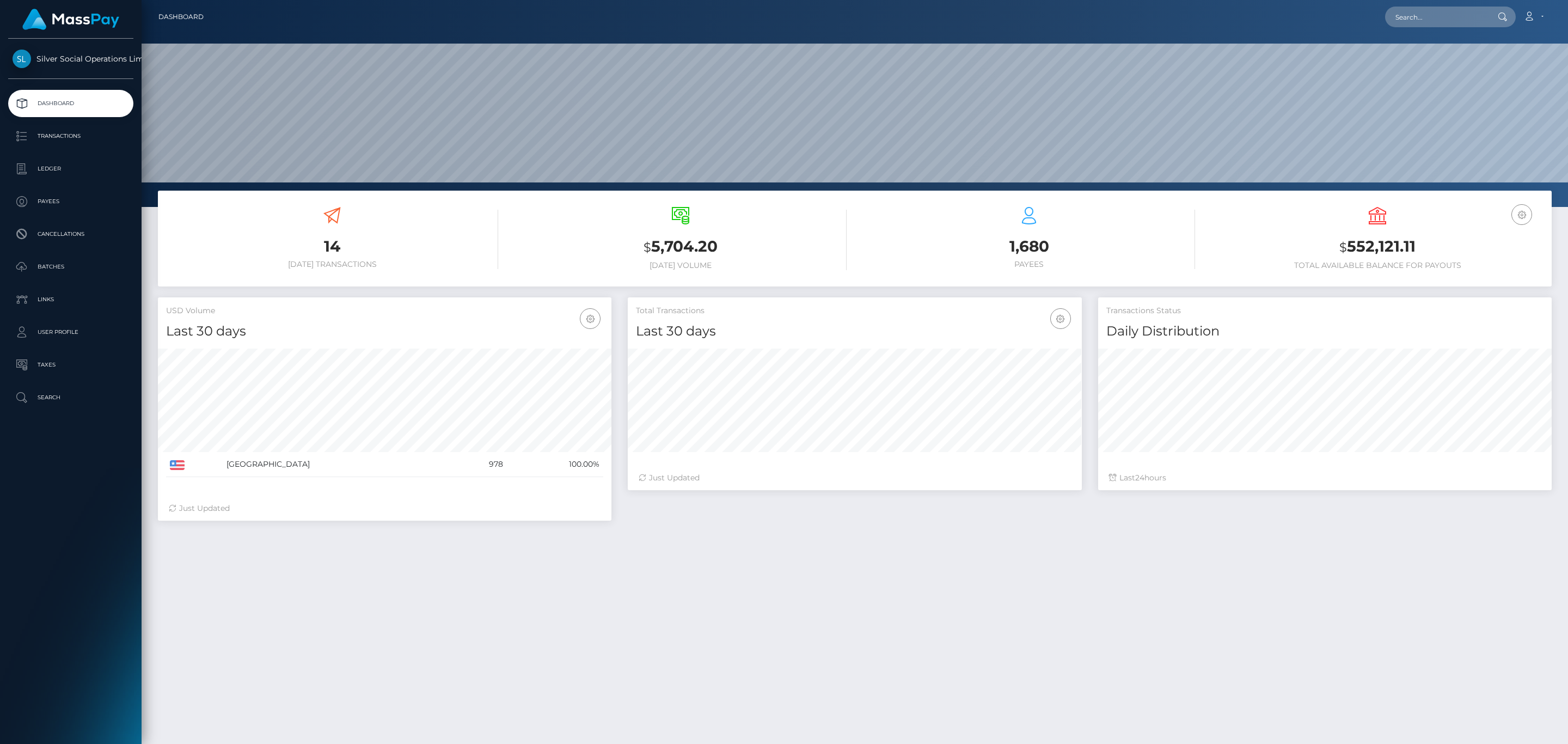
scroll to position [193, 453]
click at [1447, 6] on input "text" at bounding box center [1436, 17] width 102 height 21
paste input "277944"
click at [1427, 25] on input "277944" at bounding box center [1436, 17] width 102 height 21
paste input "279661"
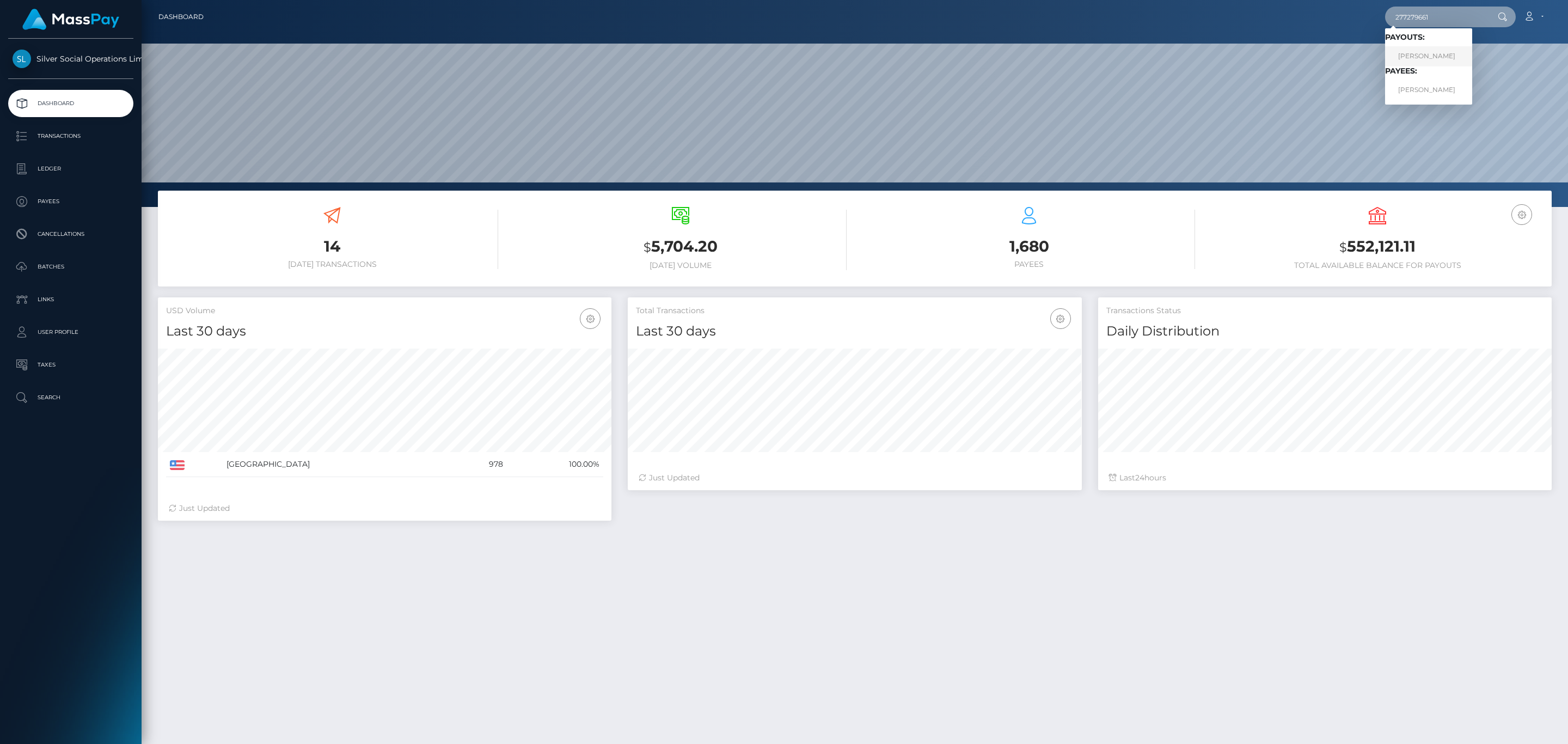
type input "277279661"
click at [1442, 50] on link "ALLISON KATHLEEN ZEHNER" at bounding box center [1428, 56] width 87 height 20
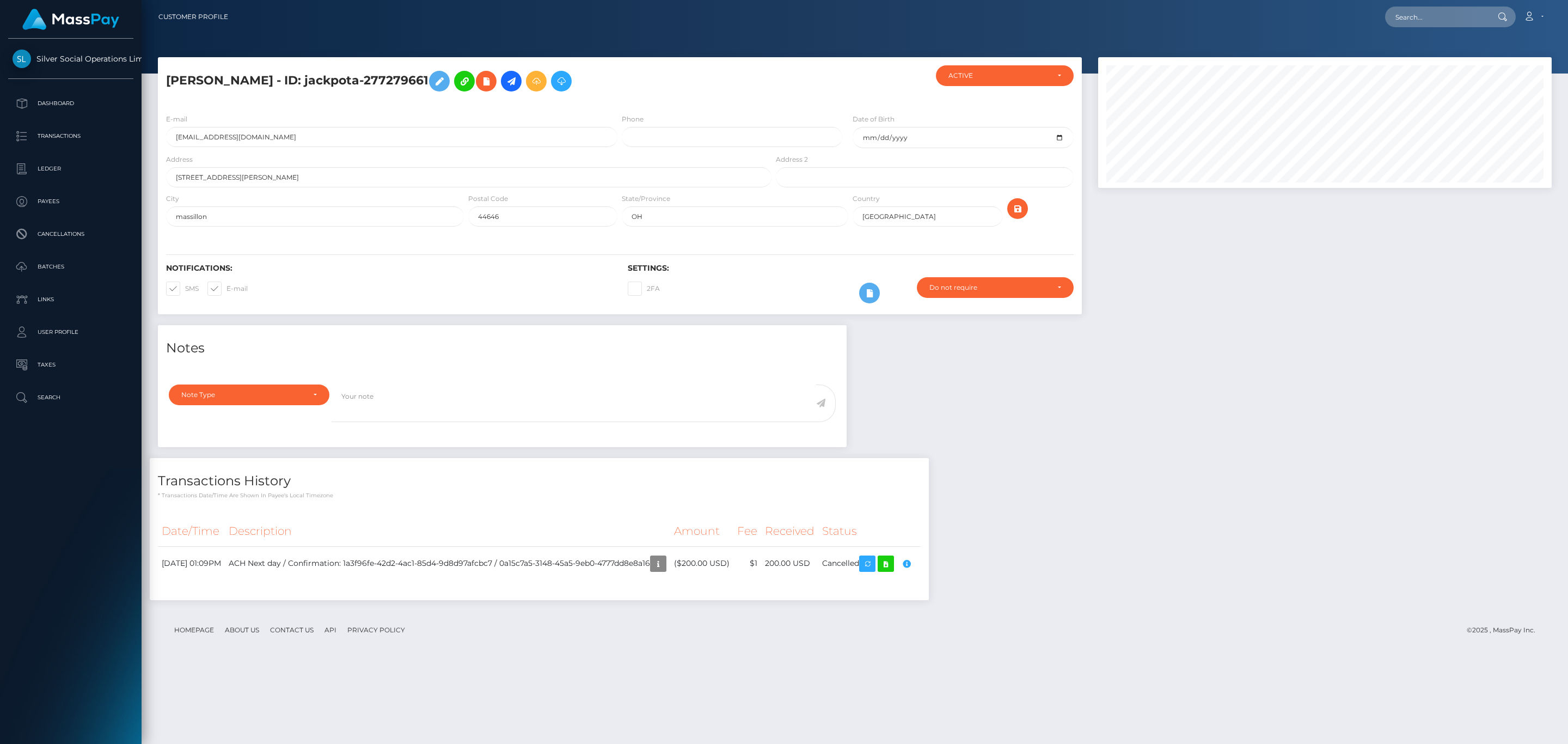
scroll to position [130, 453]
click at [1089, 487] on div "Notes Note Type Compliance Clear Compliance General Note Type" at bounding box center [854, 468] width 1410 height 286
click at [917, 566] on button "button" at bounding box center [907, 563] width 21 height 21
click at [913, 565] on icon "button" at bounding box center [907, 563] width 13 height 14
click at [665, 569] on icon "button" at bounding box center [658, 563] width 13 height 14
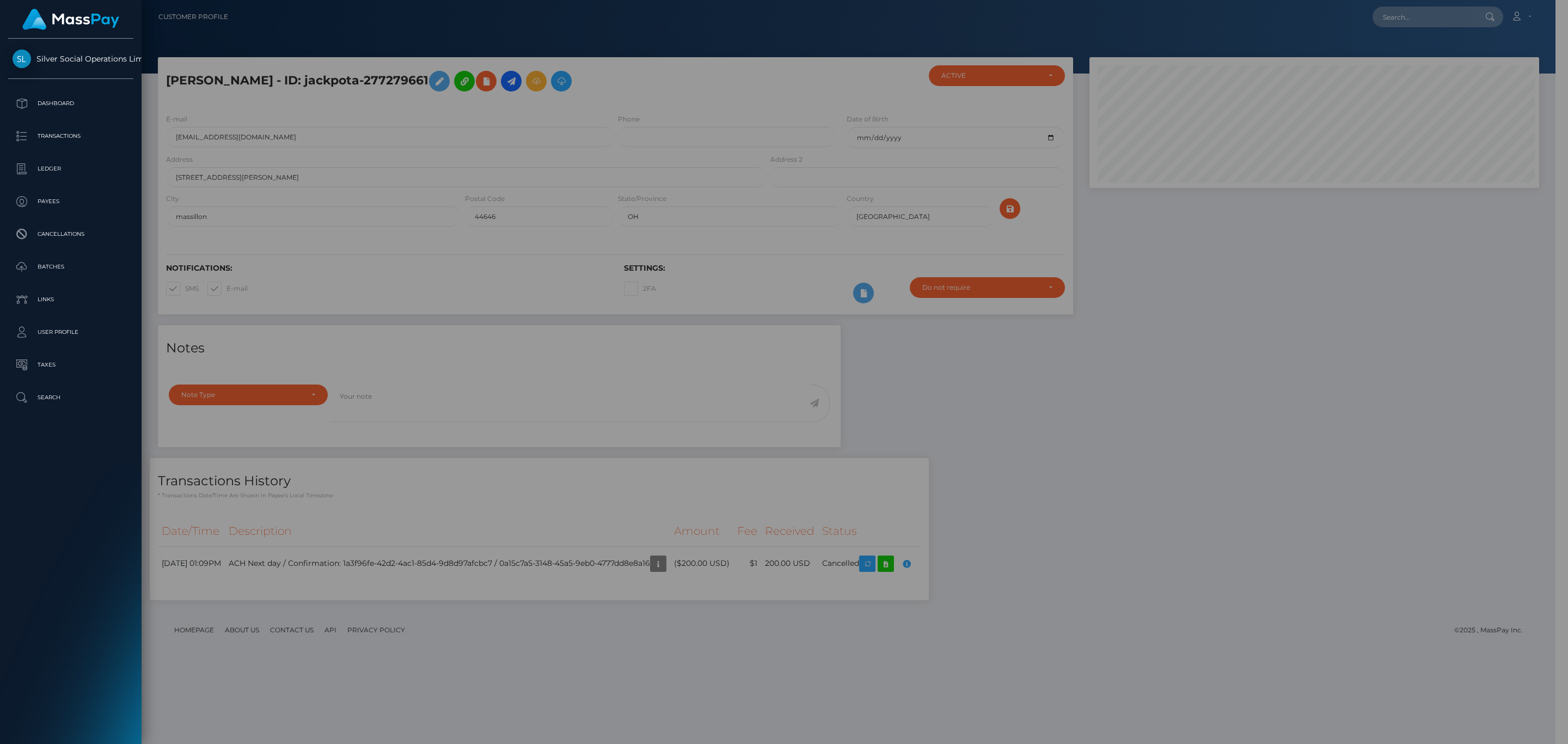
scroll to position [544246, 543958]
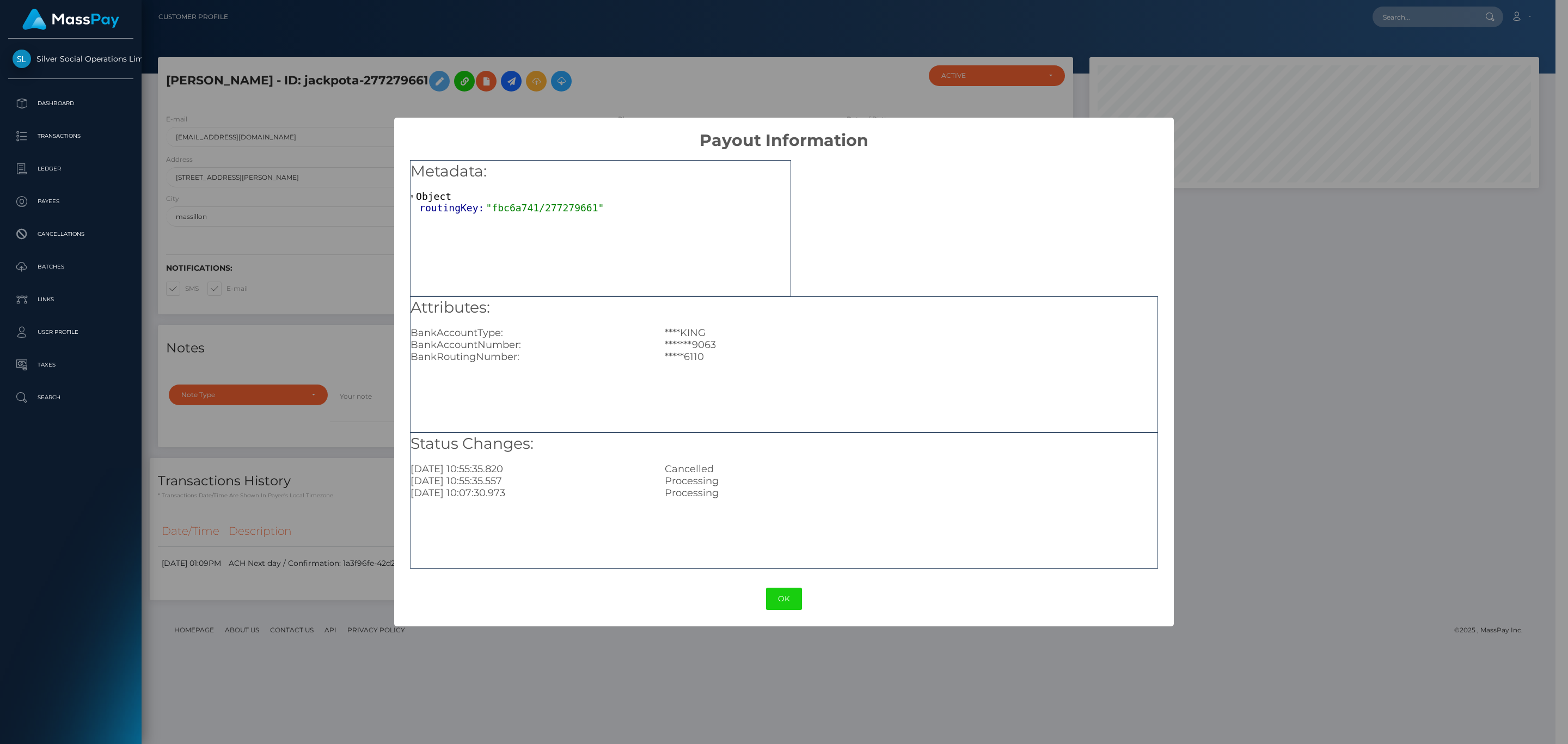
click at [788, 592] on button "OK" at bounding box center [784, 598] width 36 height 22
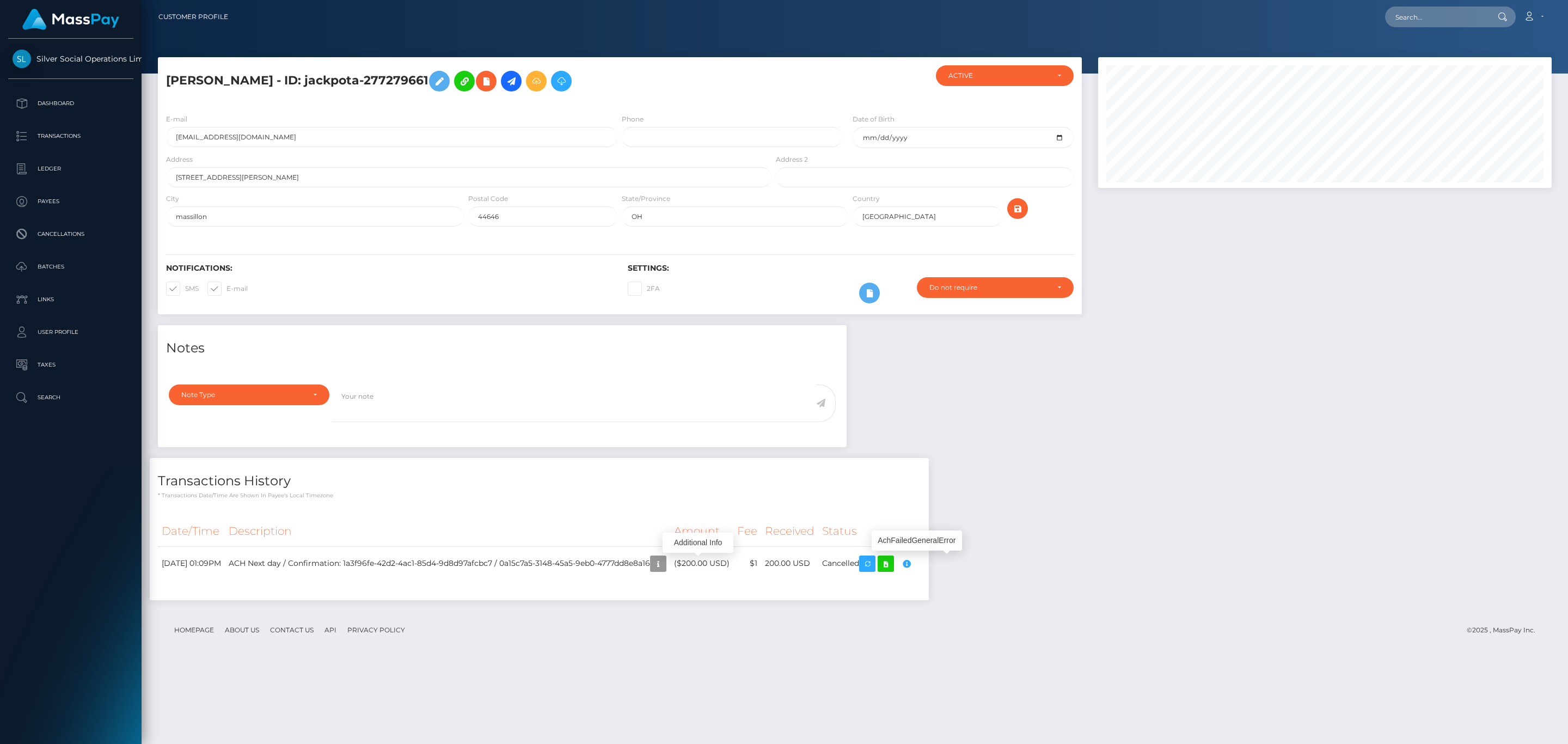
scroll to position [130, 453]
click at [102, 137] on p "Transactions" at bounding box center [71, 136] width 117 height 17
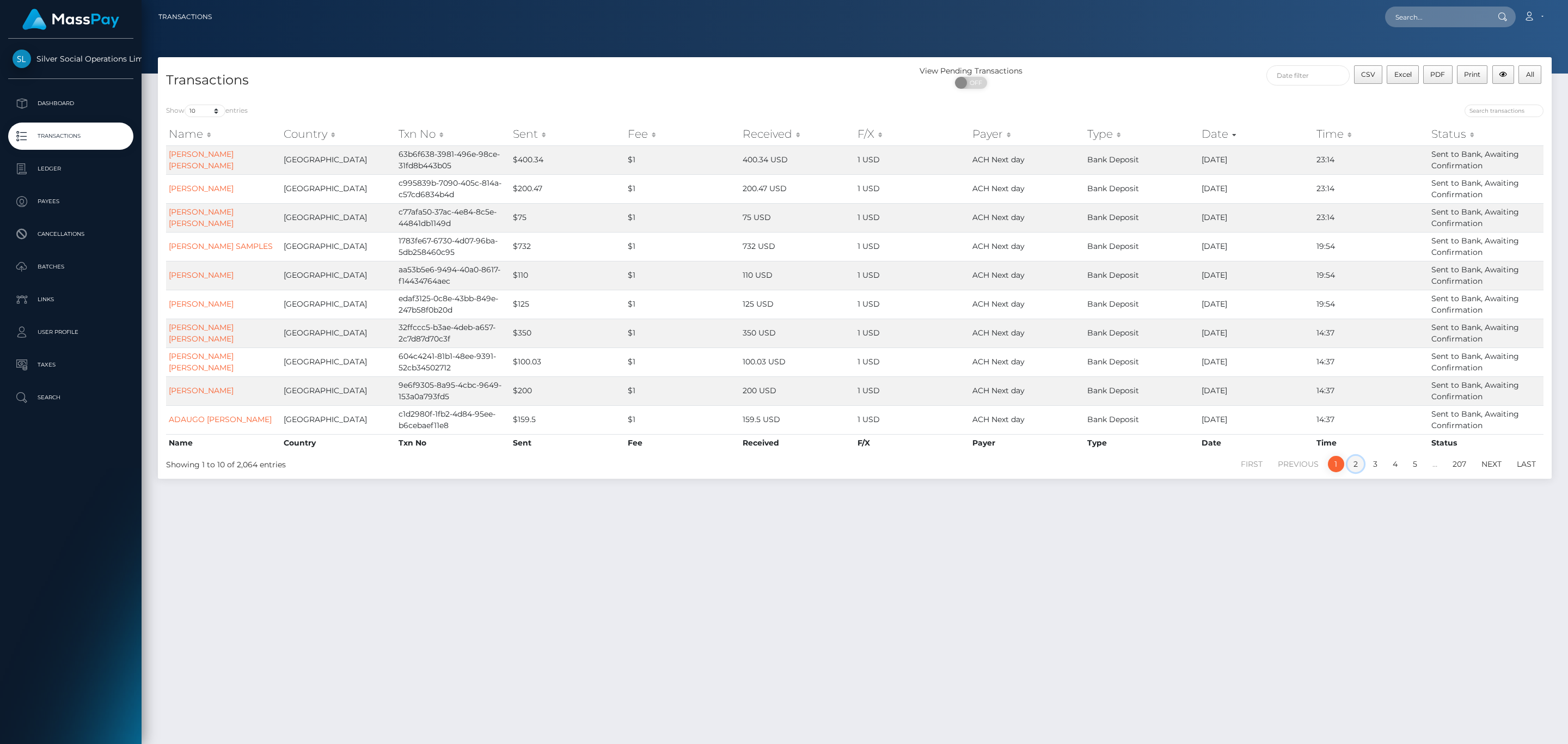
click at [1358, 468] on link "2" at bounding box center [1356, 464] width 17 height 17
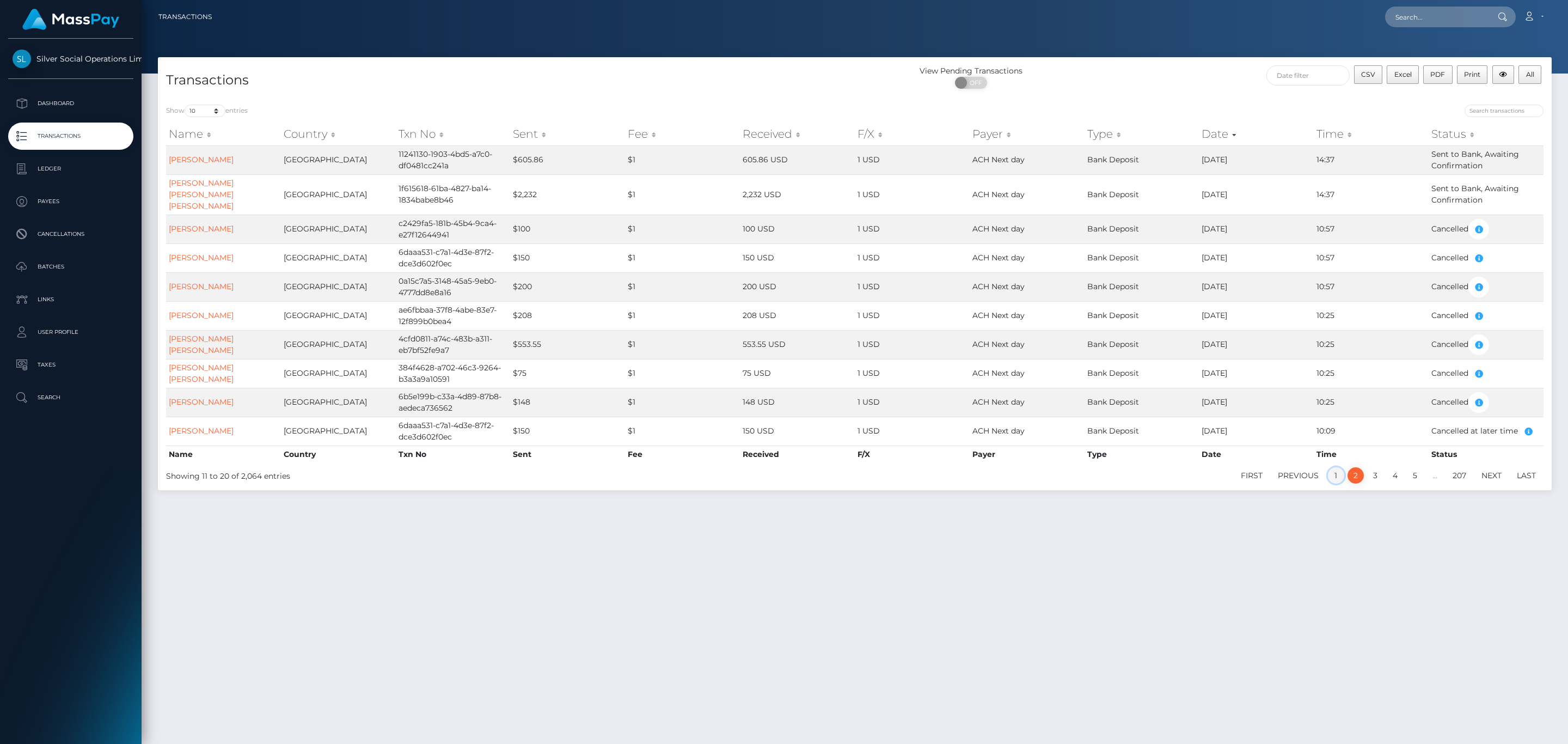
click at [1337, 468] on link "1" at bounding box center [1337, 476] width 17 height 17
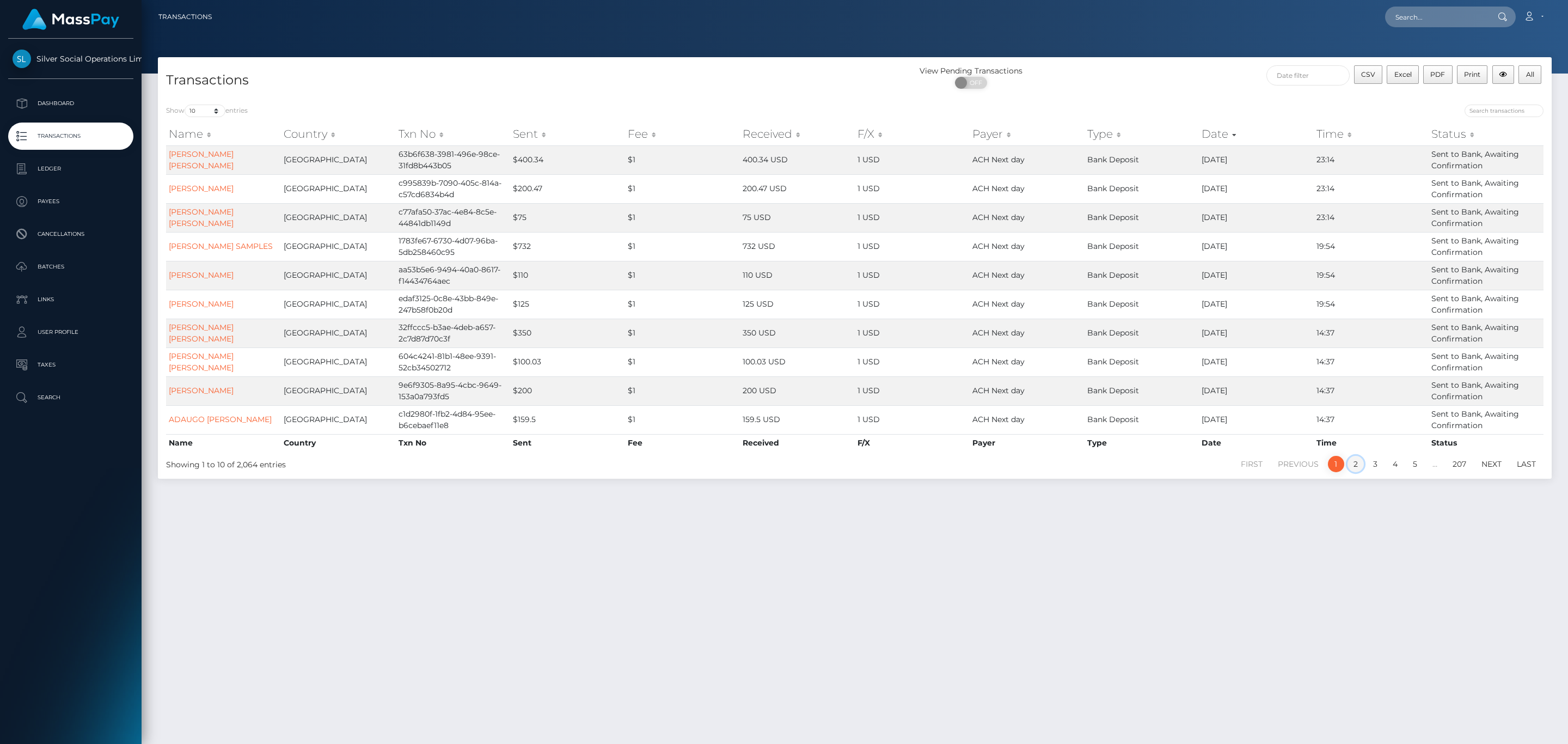
click at [1353, 466] on link "2" at bounding box center [1356, 464] width 17 height 17
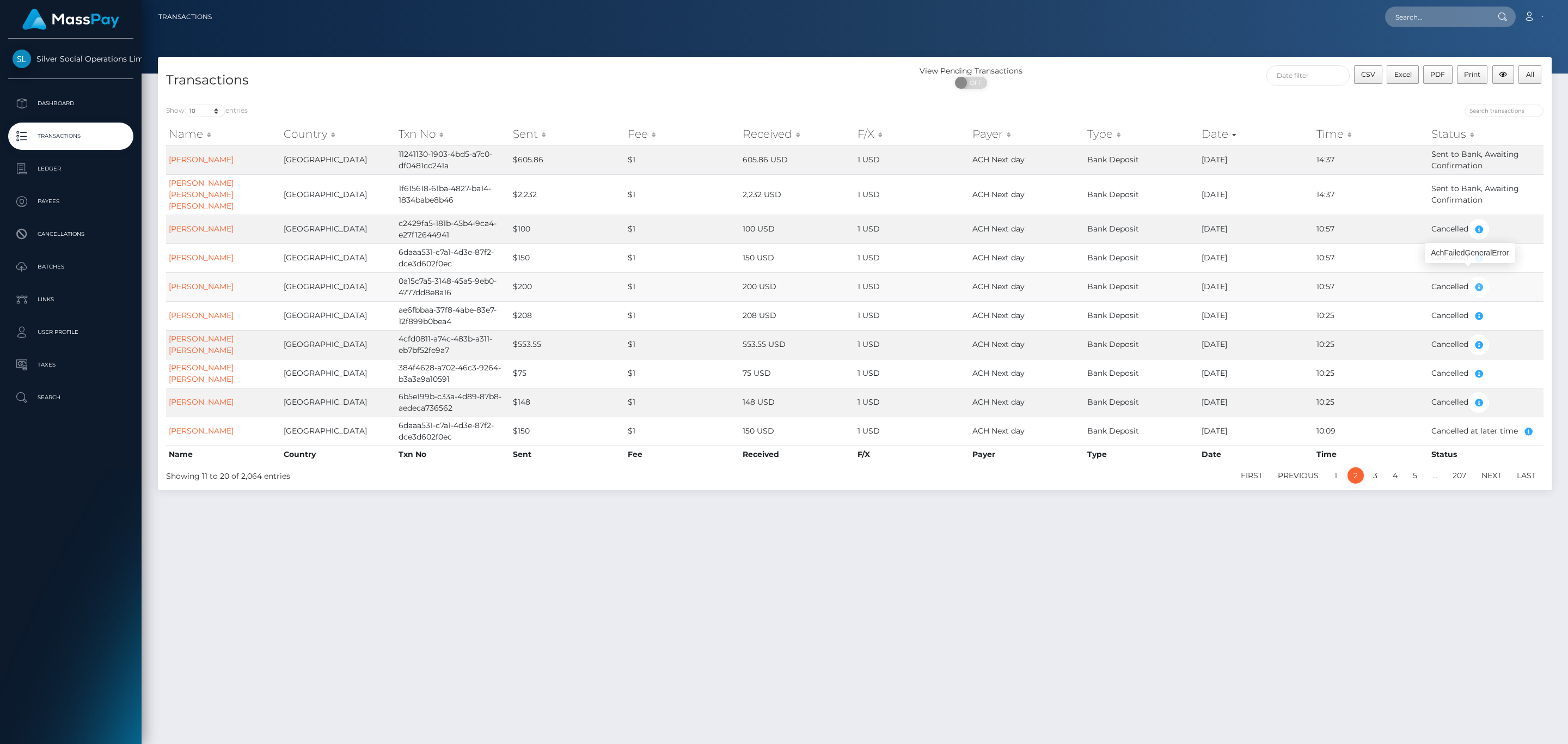
click at [1480, 281] on icon "button" at bounding box center [1479, 287] width 13 height 14
click at [1520, 225] on td "Cancelled" at bounding box center [1485, 229] width 115 height 28
click at [1369, 468] on link "3" at bounding box center [1375, 476] width 17 height 17
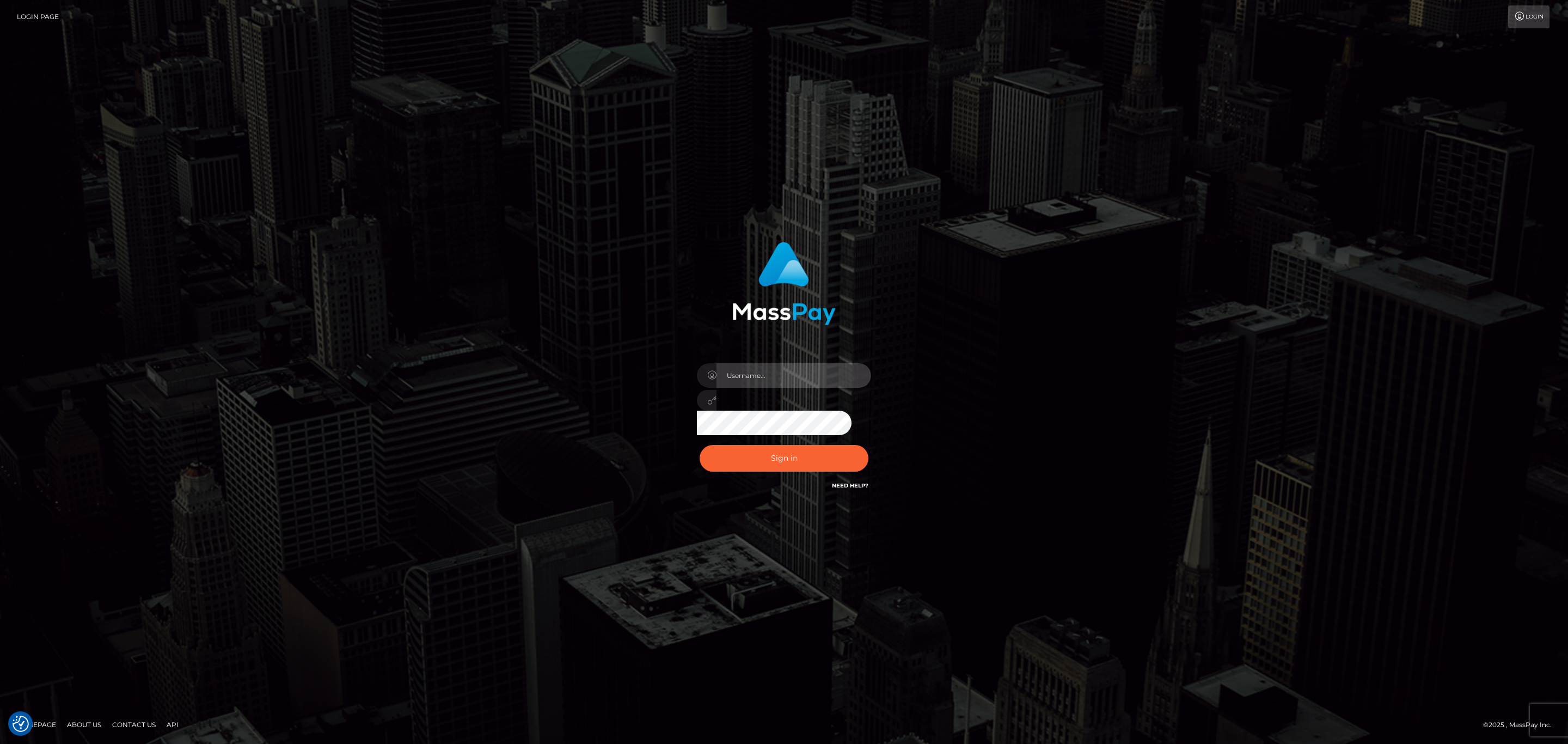
type input "Sean.silversocial1"
click at [797, 368] on input "Sean.silversocial1" at bounding box center [794, 375] width 154 height 25
